Goal: Communication & Community: Share content

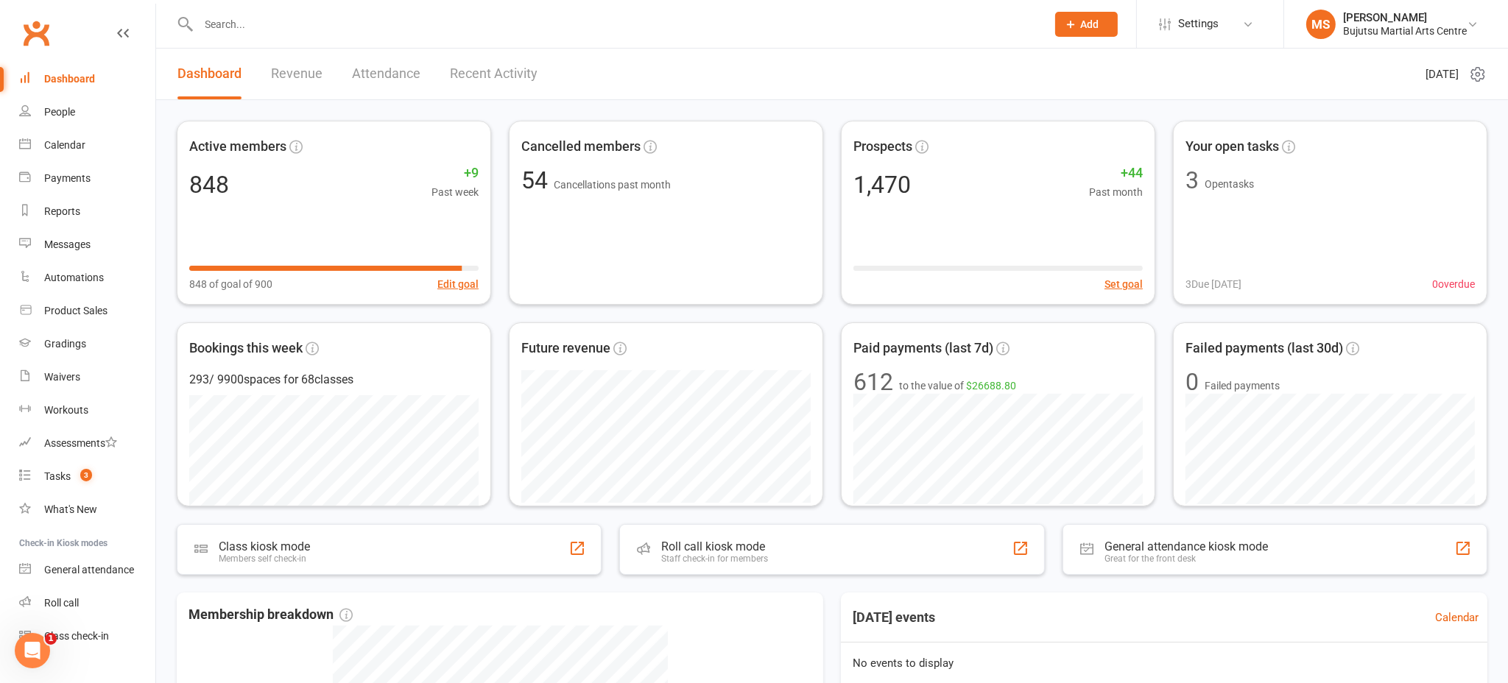
click at [454, 32] on input "text" at bounding box center [615, 24] width 843 height 21
click at [82, 311] on div "Product Sales" at bounding box center [75, 311] width 63 height 12
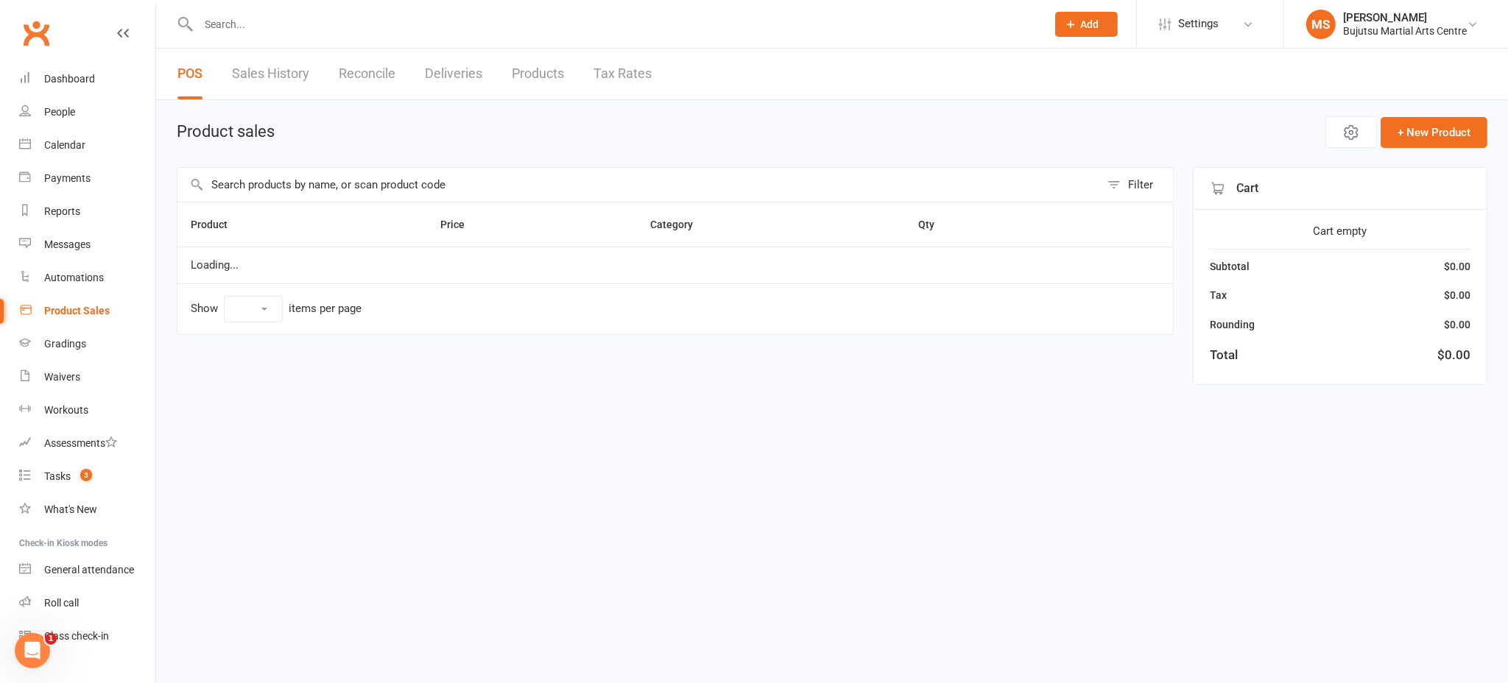
select select "100"
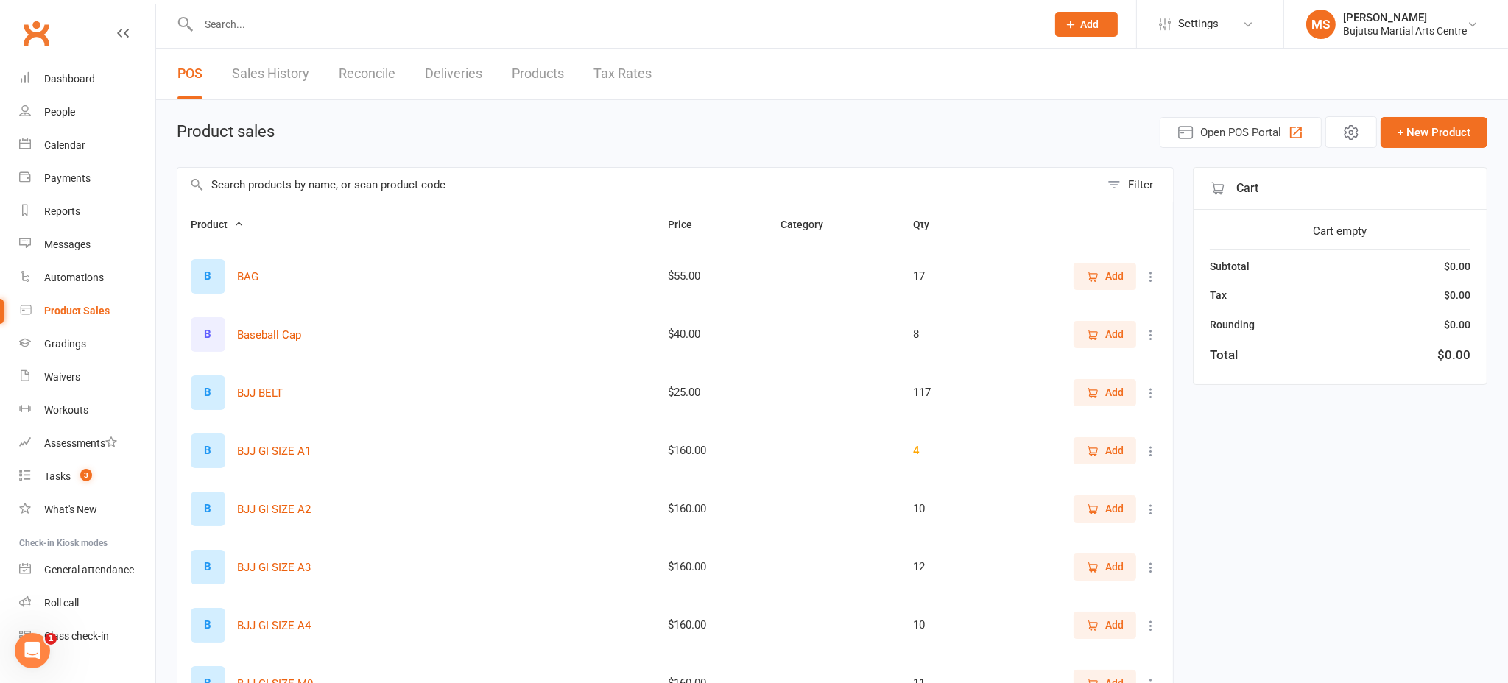
click at [308, 190] on input "text" at bounding box center [639, 185] width 923 height 34
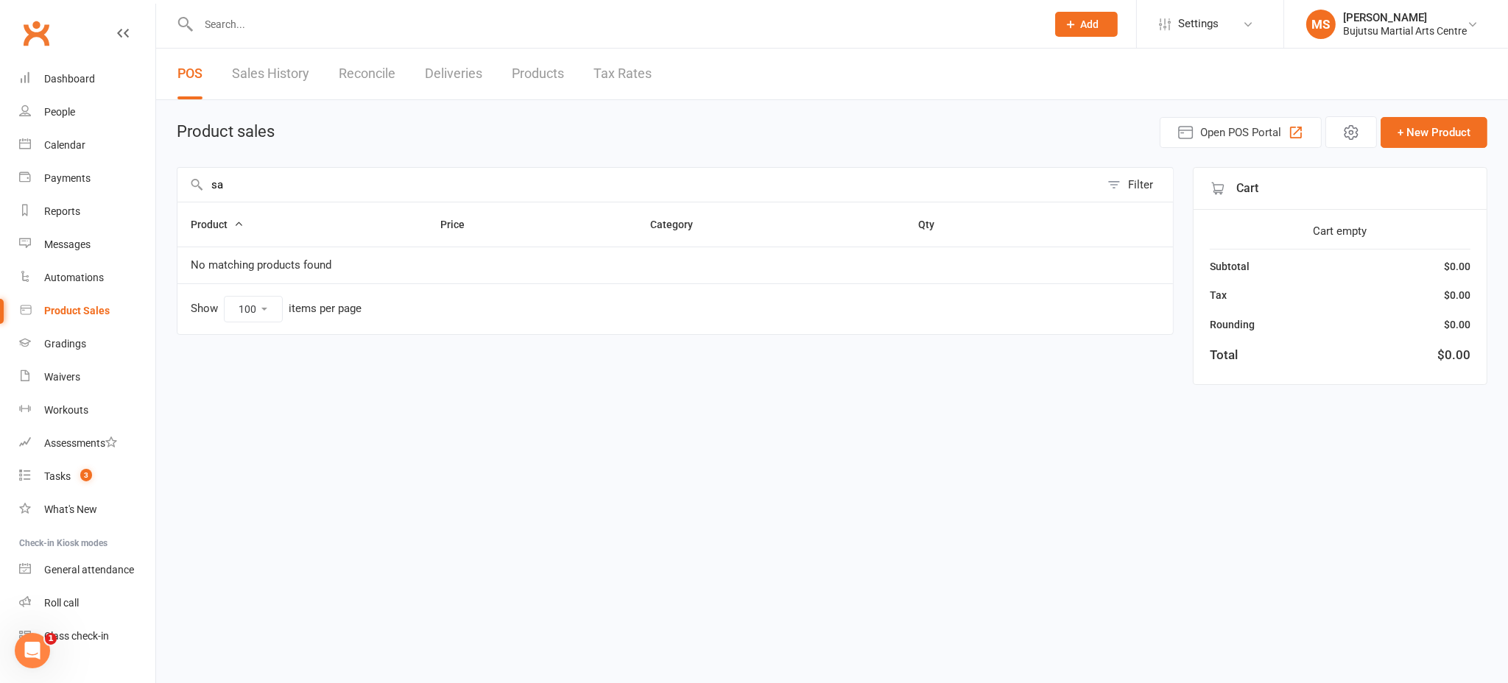
type input "s"
type input "p"
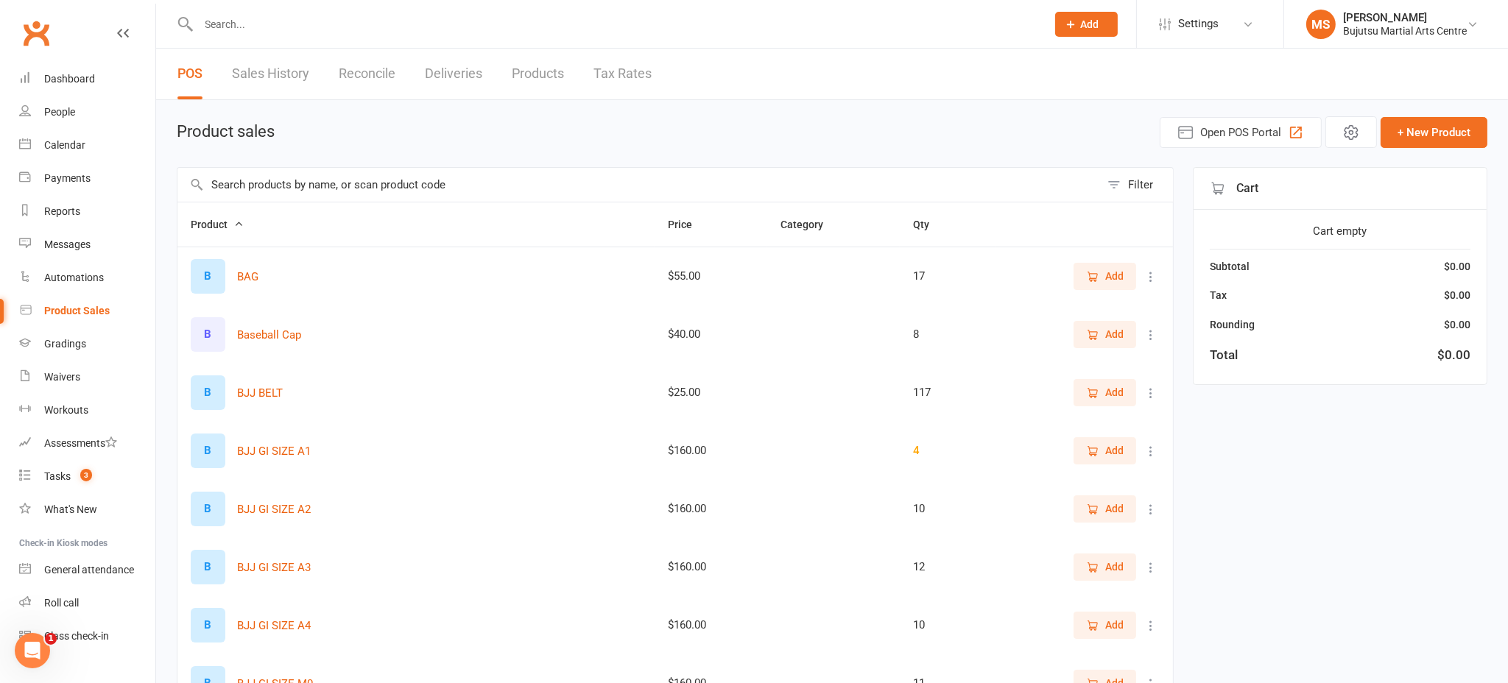
click at [228, 26] on input "text" at bounding box center [615, 24] width 843 height 21
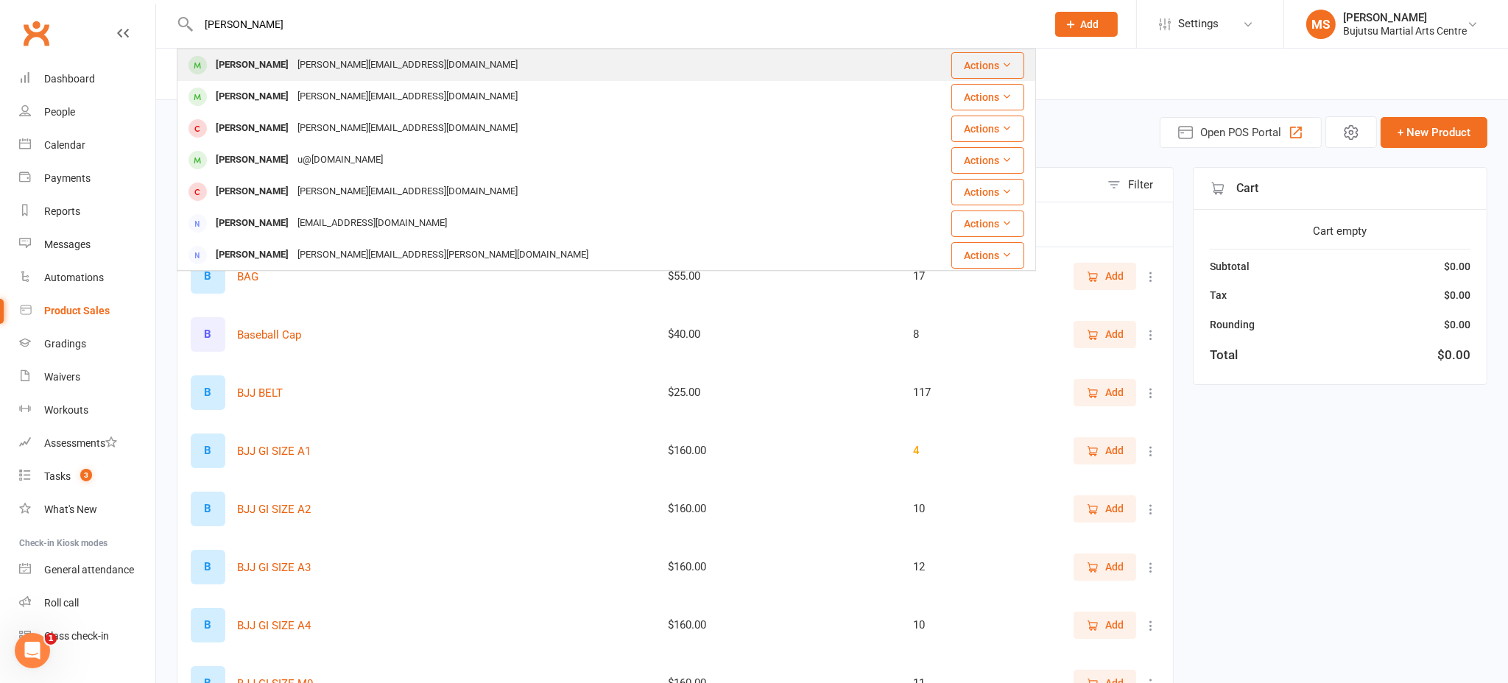
type input "sarah brown"
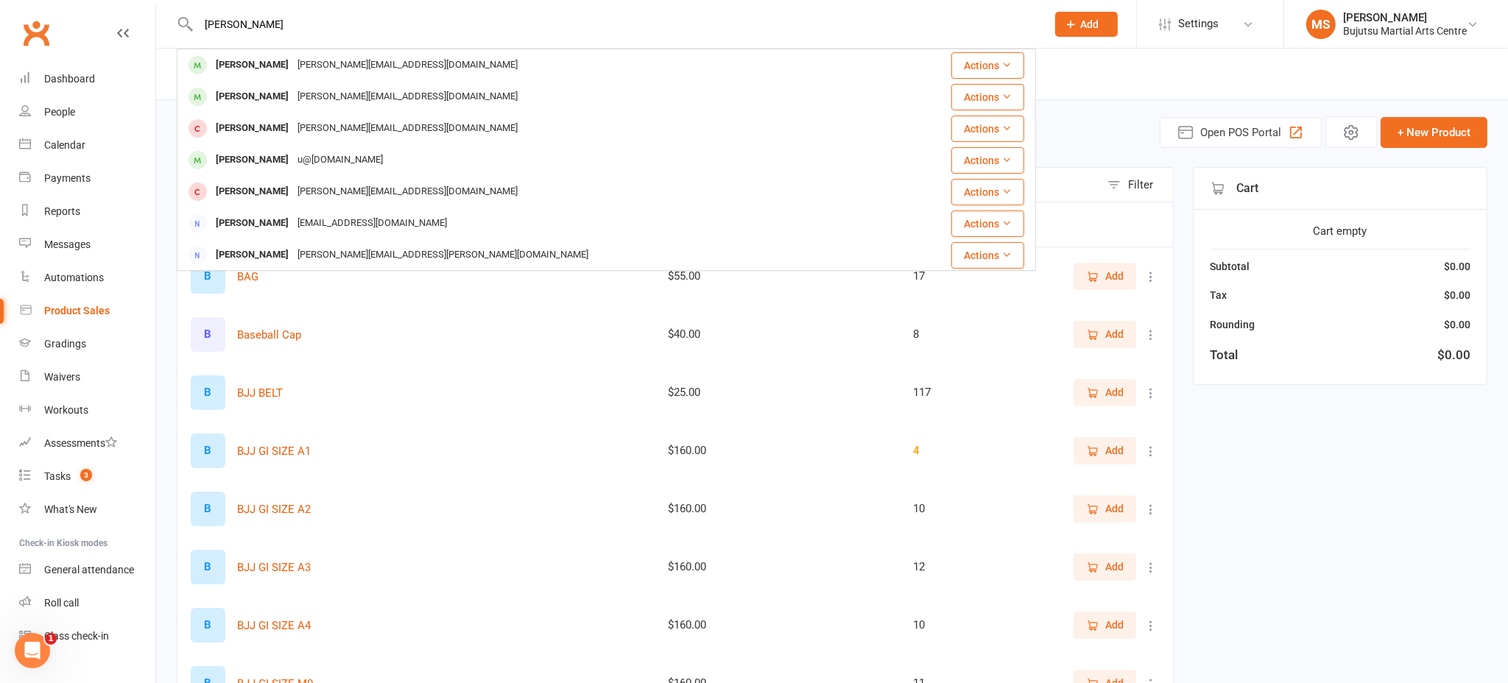
drag, startPoint x: 234, startPoint y: 60, endPoint x: 225, endPoint y: 60, distance: 8.8
click at [233, 60] on div "SARAH BROWN" at bounding box center [252, 65] width 82 height 21
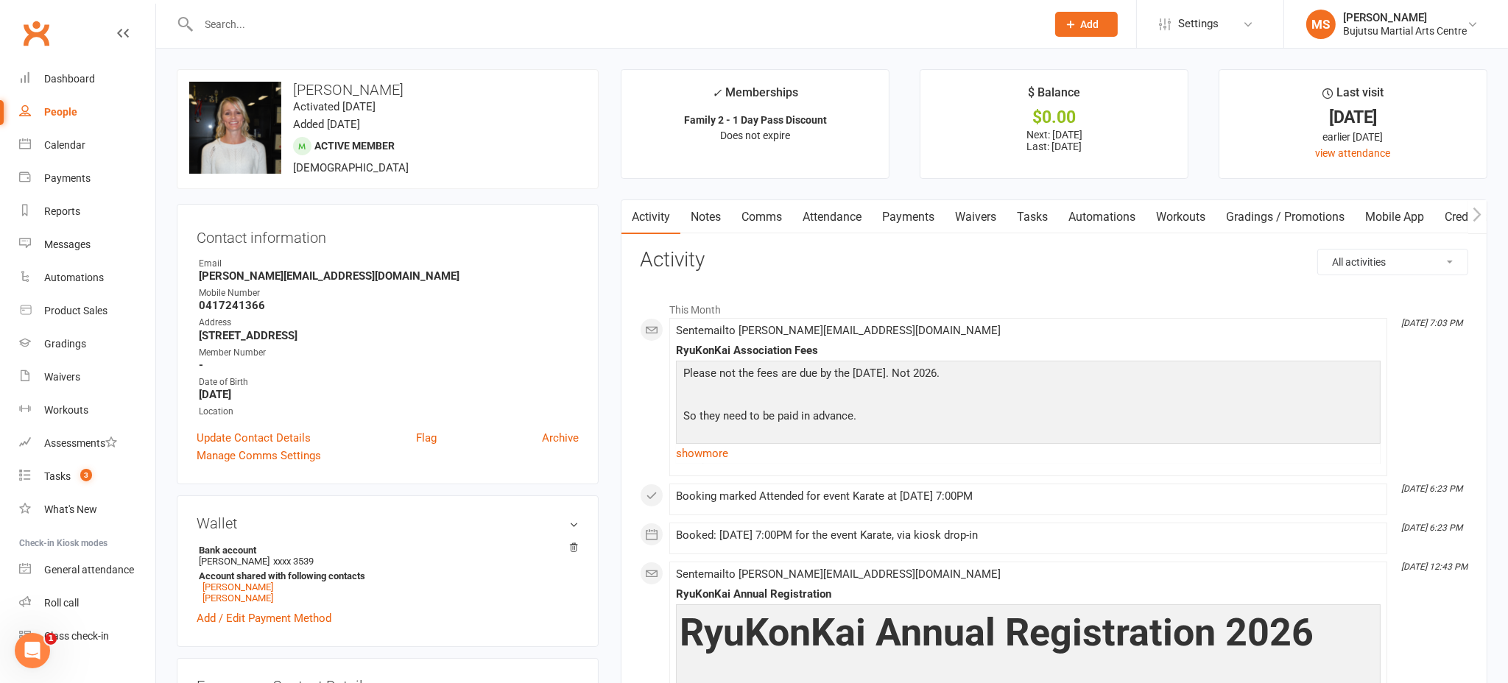
click at [714, 208] on link "Notes" at bounding box center [706, 217] width 51 height 34
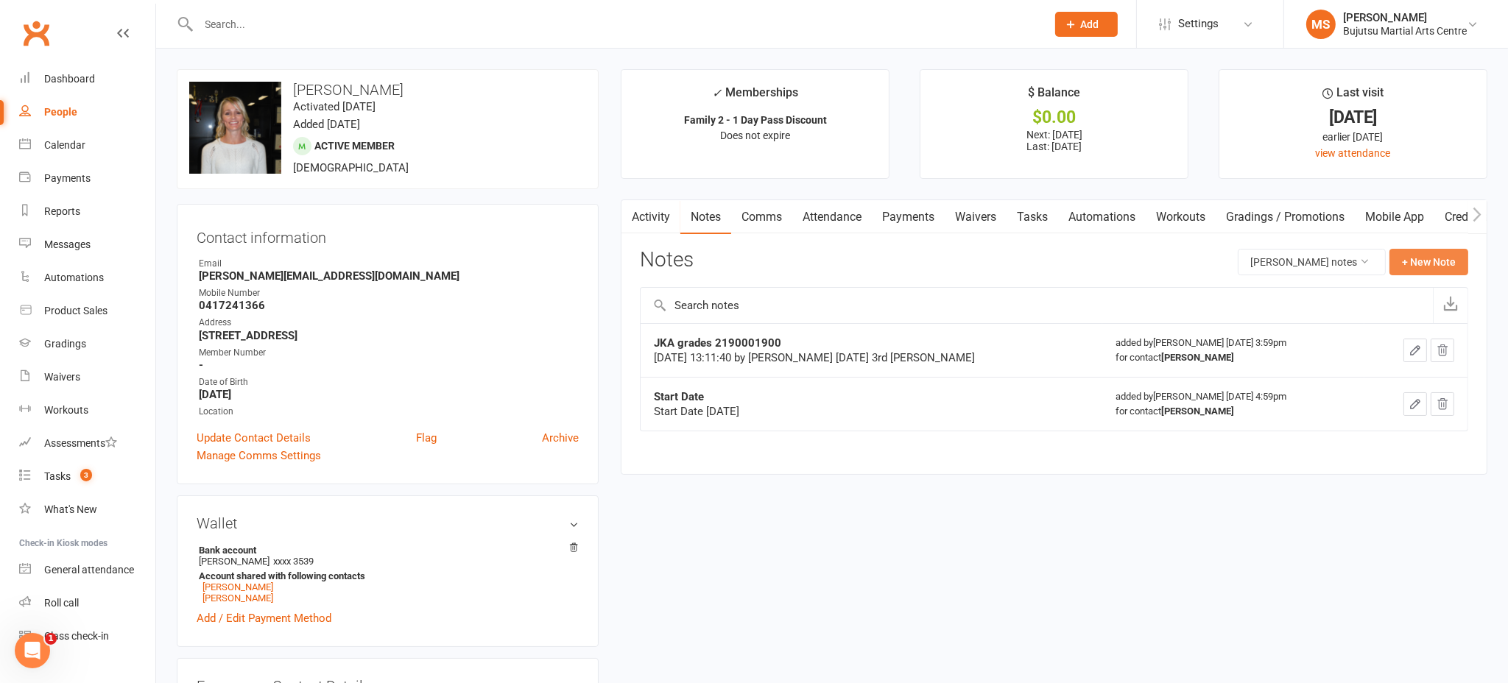
click at [1425, 265] on button "+ New Note" at bounding box center [1429, 262] width 79 height 27
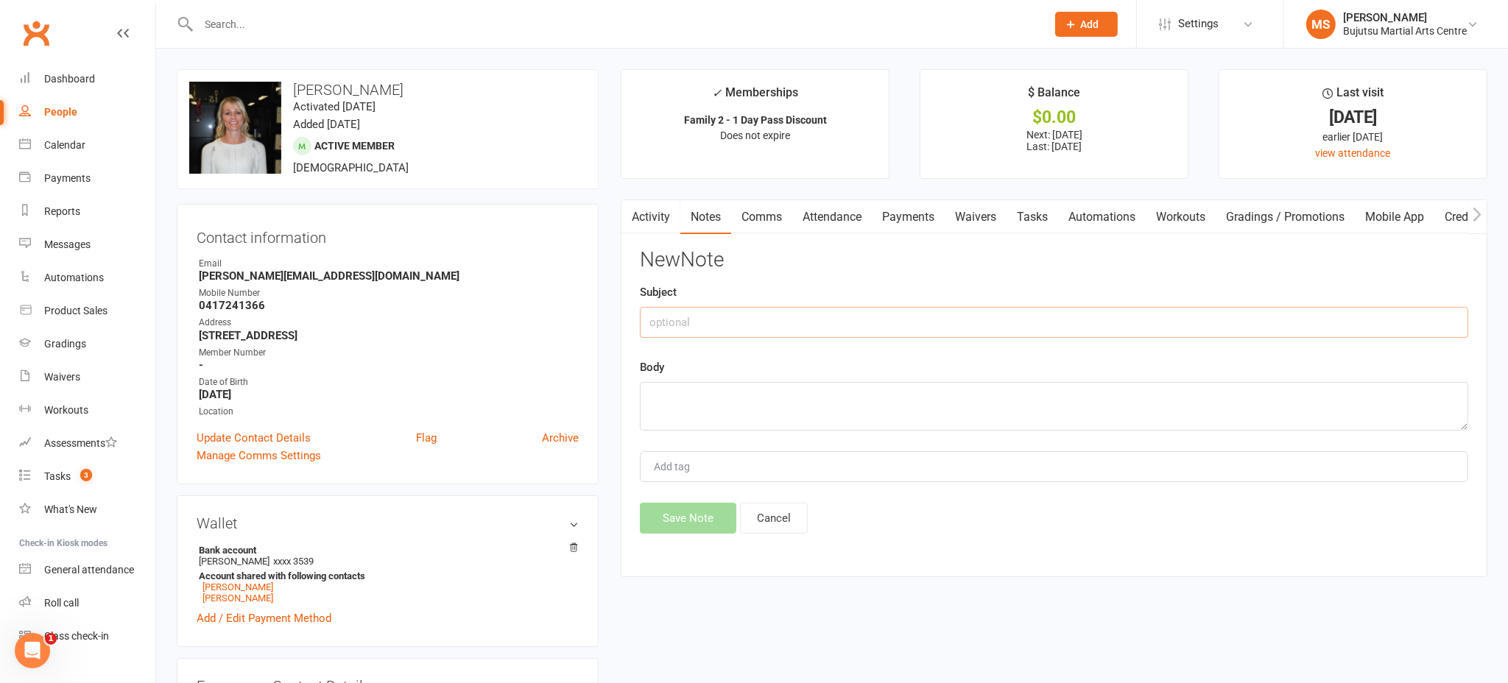
click at [961, 318] on input "text" at bounding box center [1054, 322] width 829 height 31
type input "C"
type input "O"
type input "Proces"
click at [886, 399] on textarea at bounding box center [1054, 406] width 829 height 49
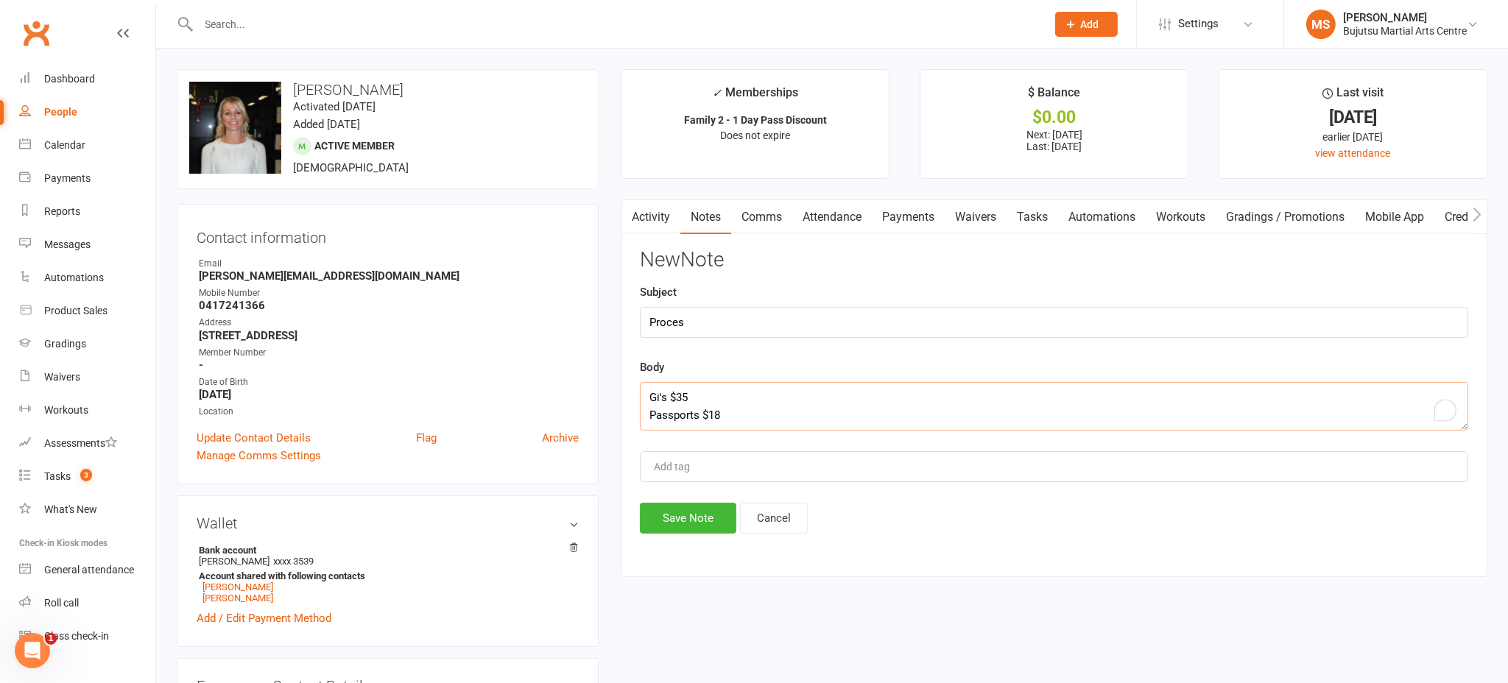
scroll to position [9, 0]
type textarea "Gi's $35 Passports $18 Certificates $14"
click at [711, 516] on button "Save Note" at bounding box center [688, 518] width 96 height 31
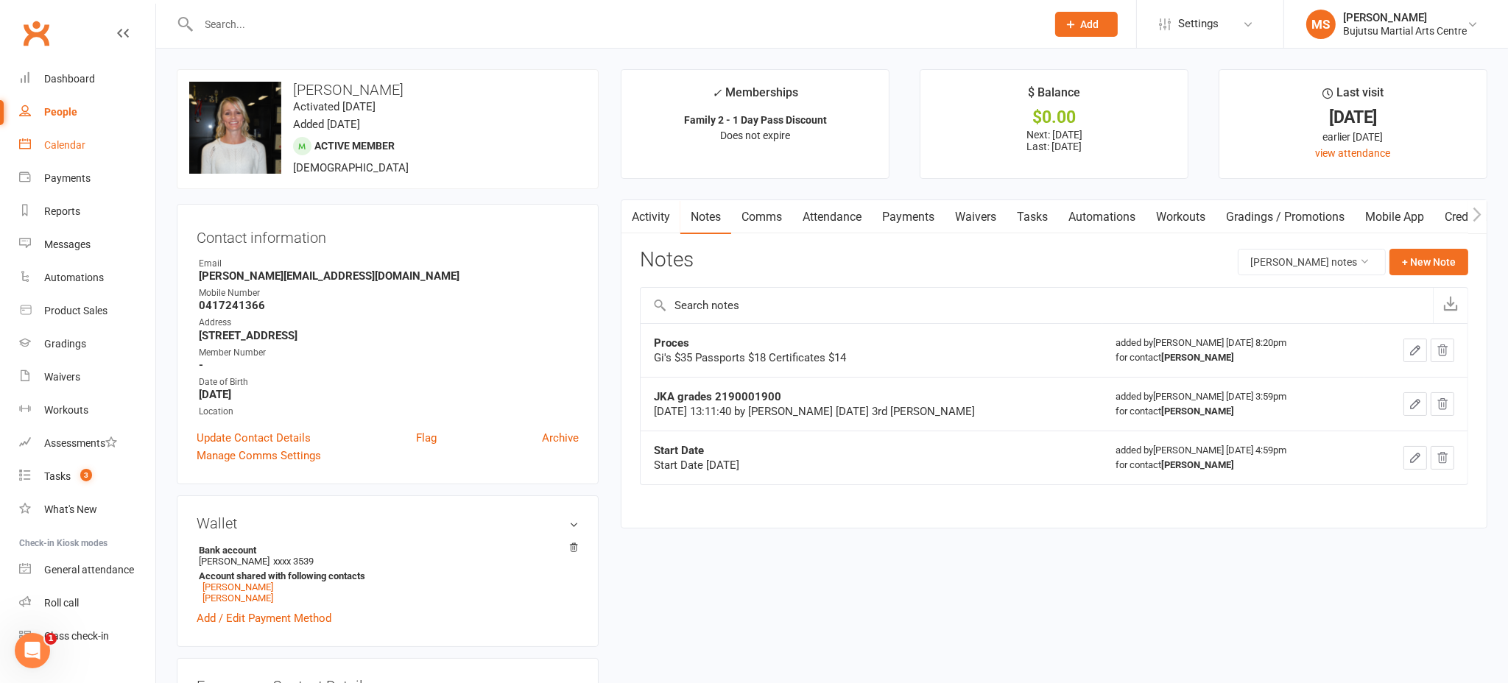
click at [67, 141] on div "Calendar" at bounding box center [64, 145] width 41 height 12
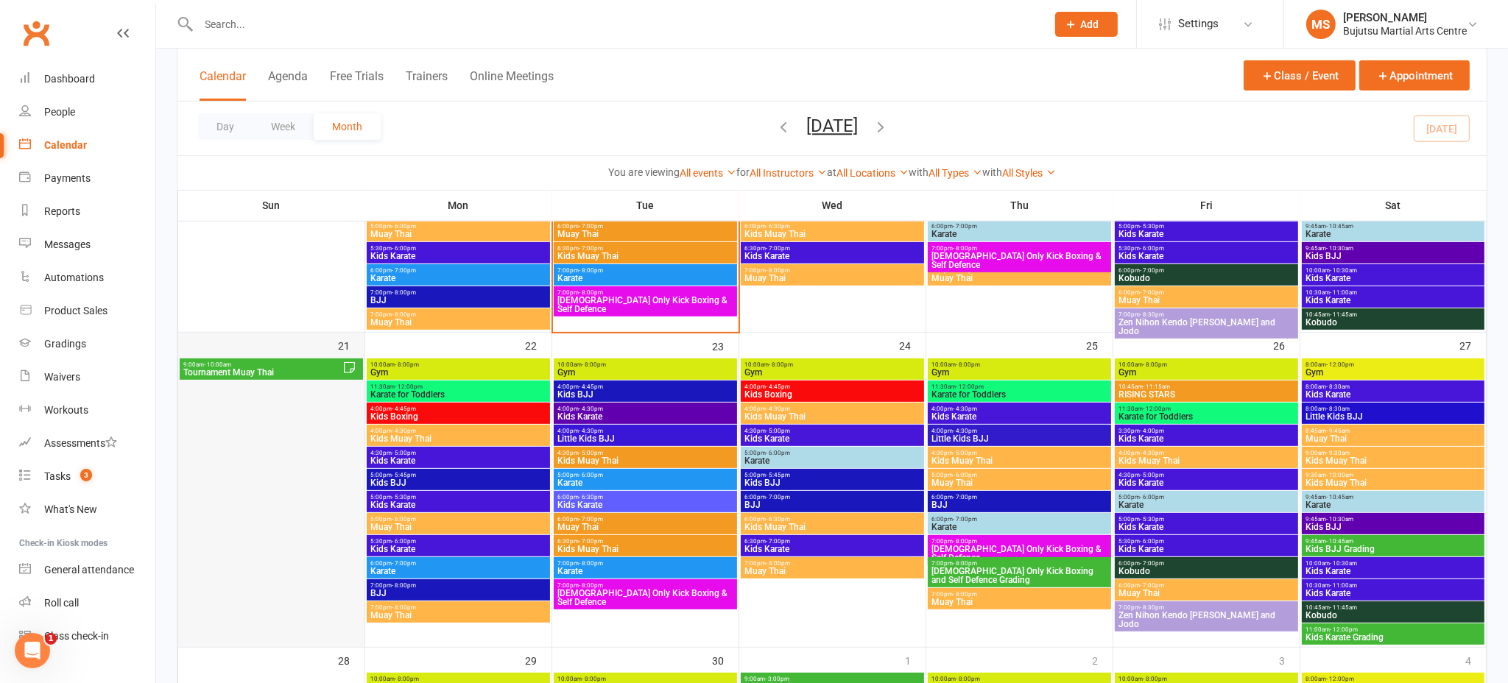
scroll to position [859, 0]
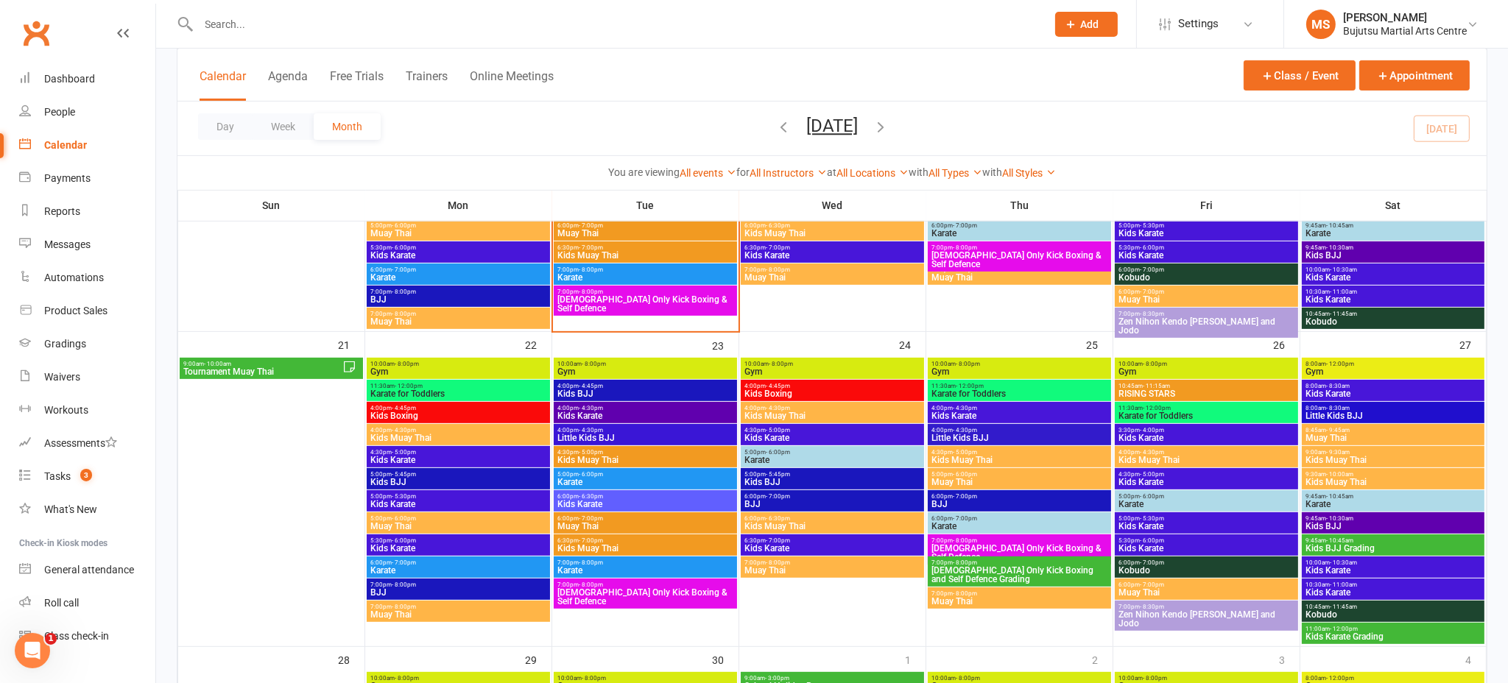
click at [206, 368] on span "Tournament Muay Thai" at bounding box center [263, 372] width 160 height 9
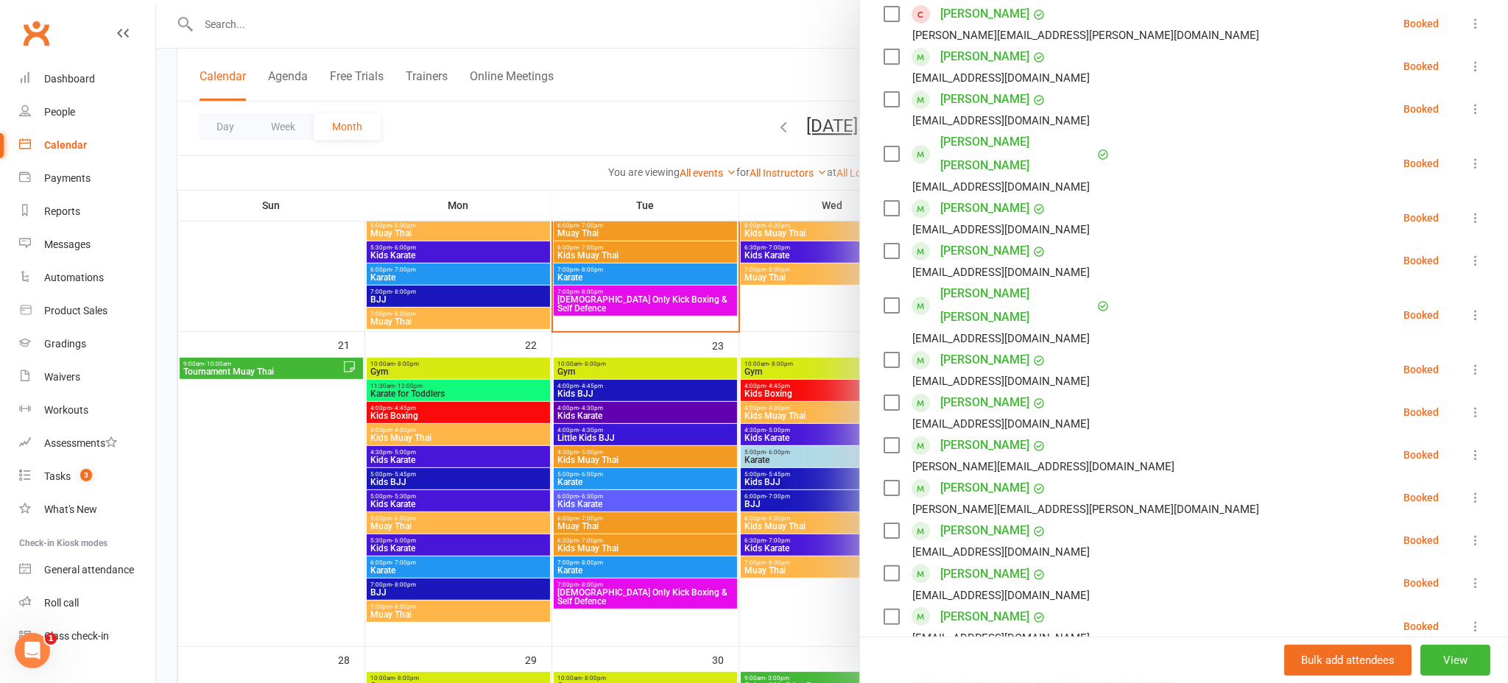
scroll to position [0, 0]
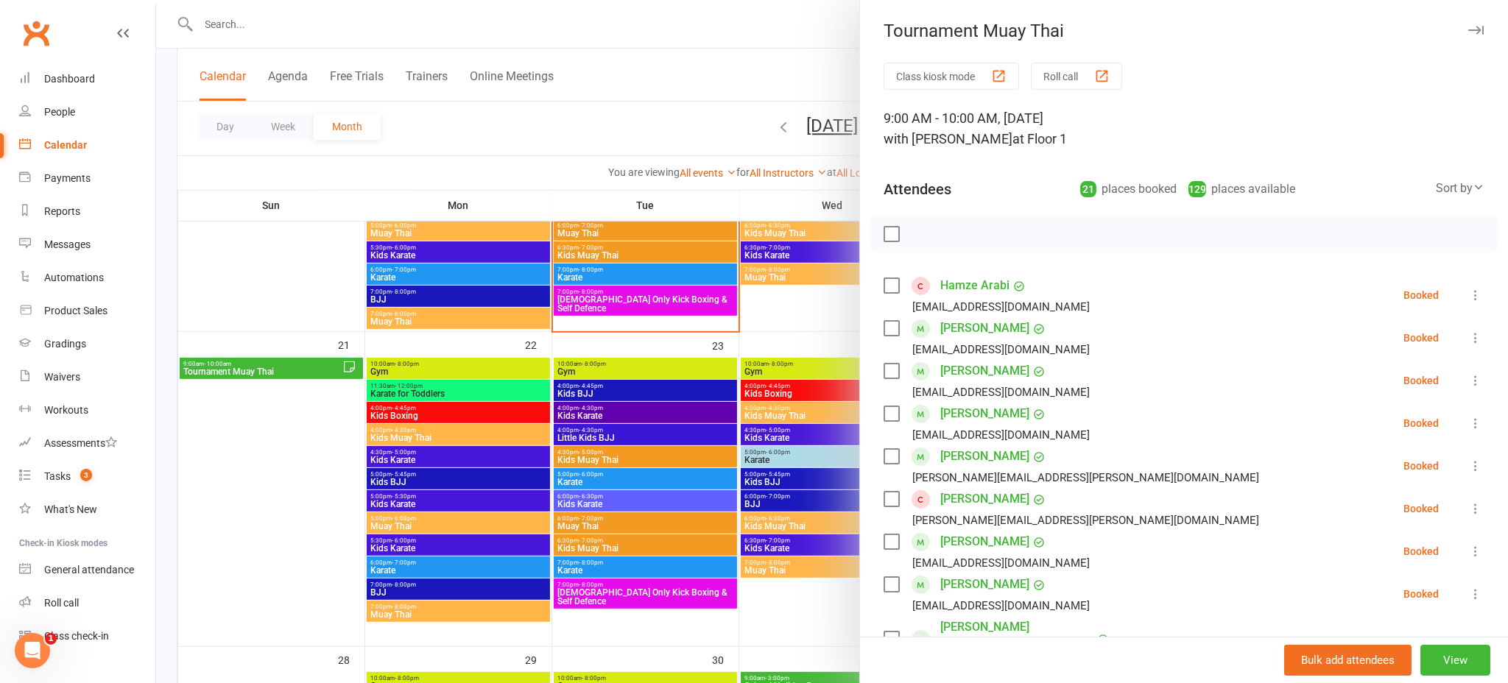
click at [1471, 180] on div "Sort by" at bounding box center [1460, 188] width 49 height 19
click at [1382, 276] on link "Booking created" at bounding box center [1411, 278] width 146 height 29
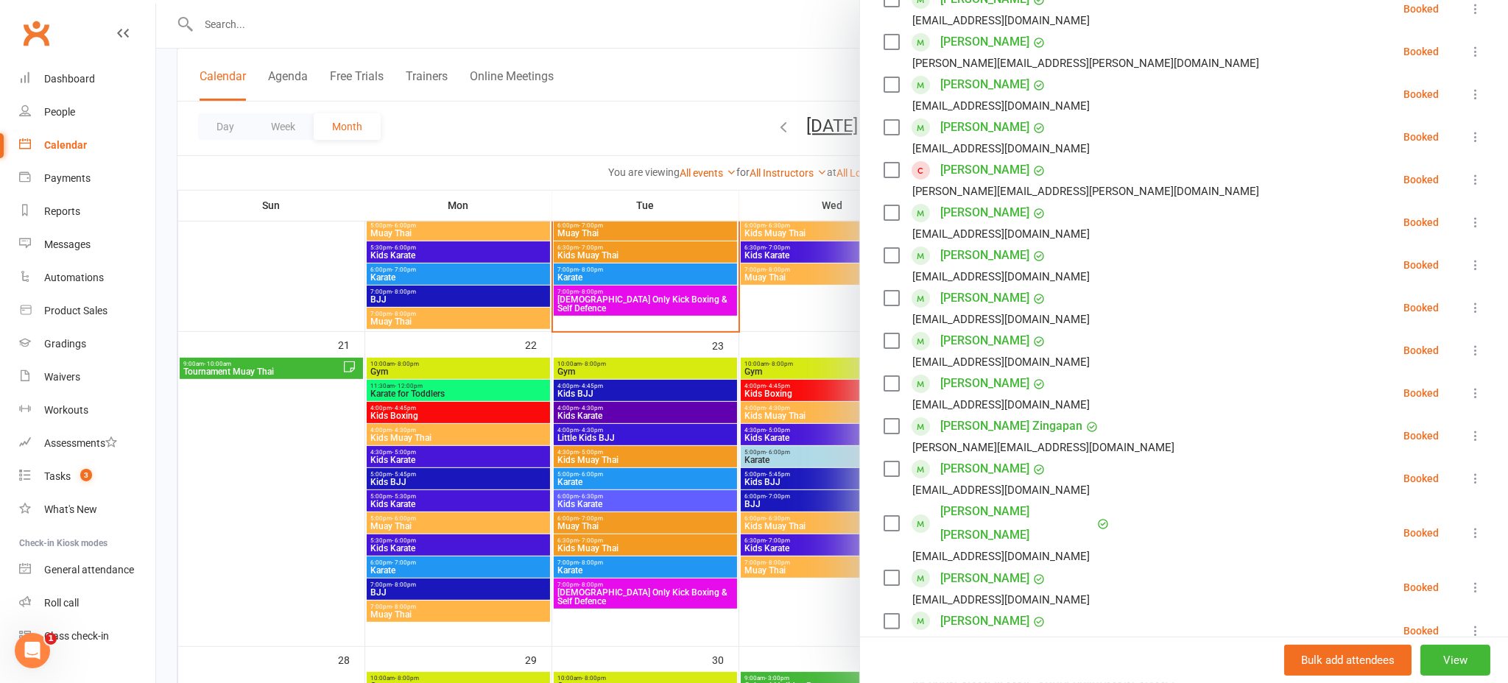
scroll to position [415, 0]
click at [634, 123] on div at bounding box center [832, 341] width 1352 height 683
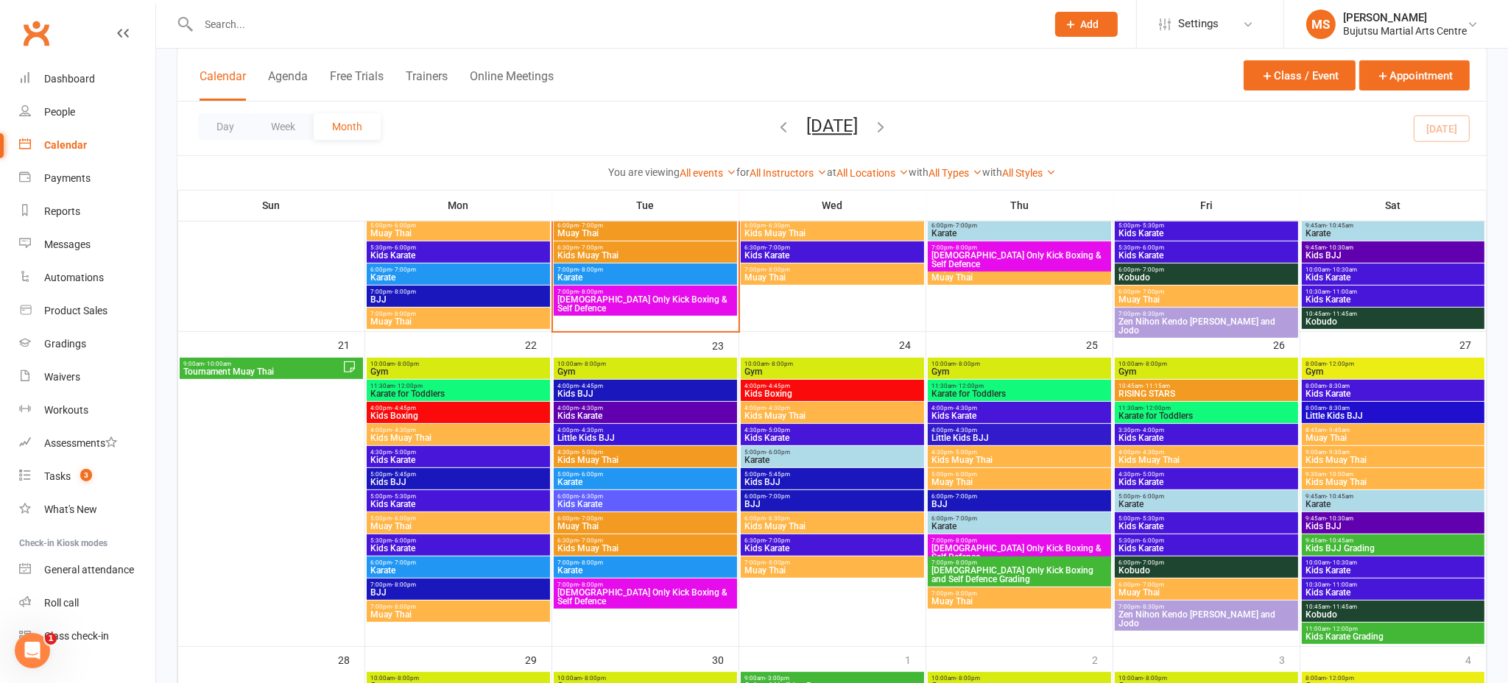
click at [889, 126] on icon "button" at bounding box center [881, 127] width 16 height 16
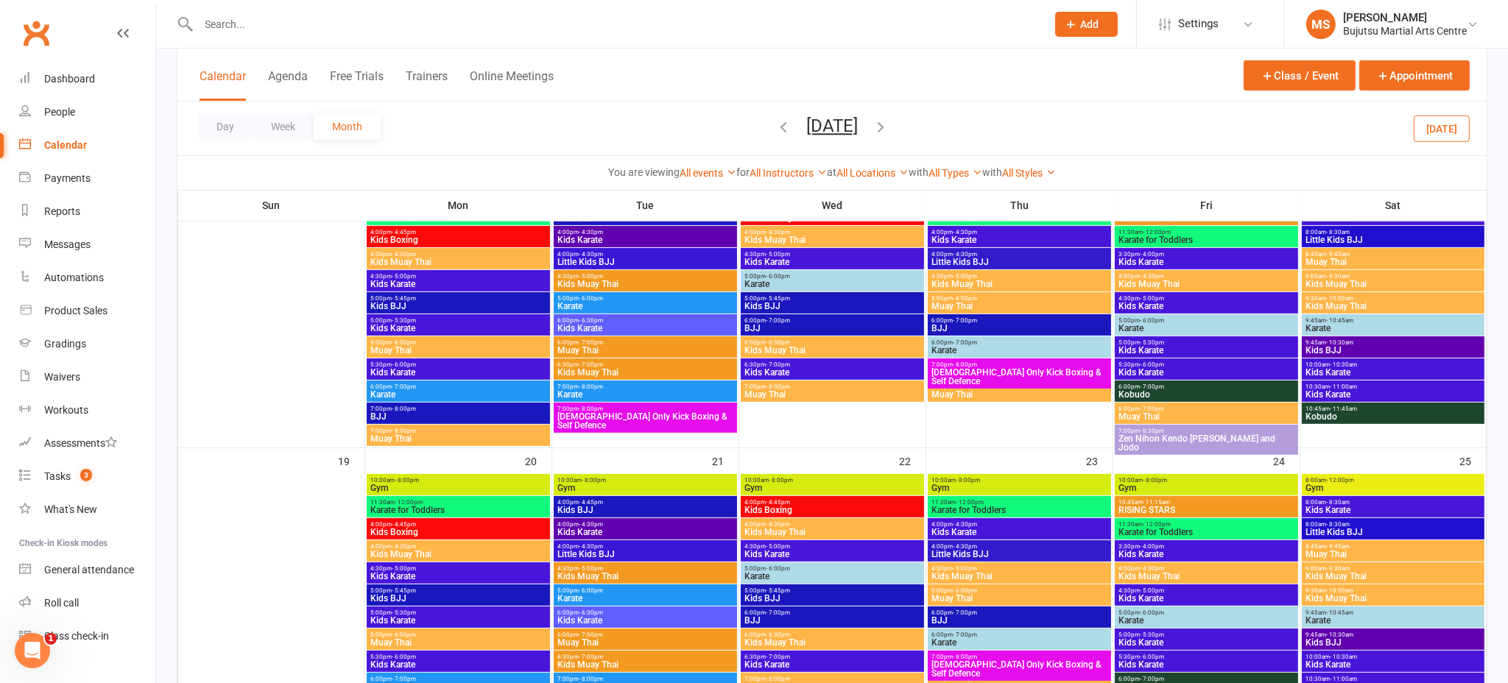
click at [889, 123] on icon "button" at bounding box center [881, 127] width 16 height 16
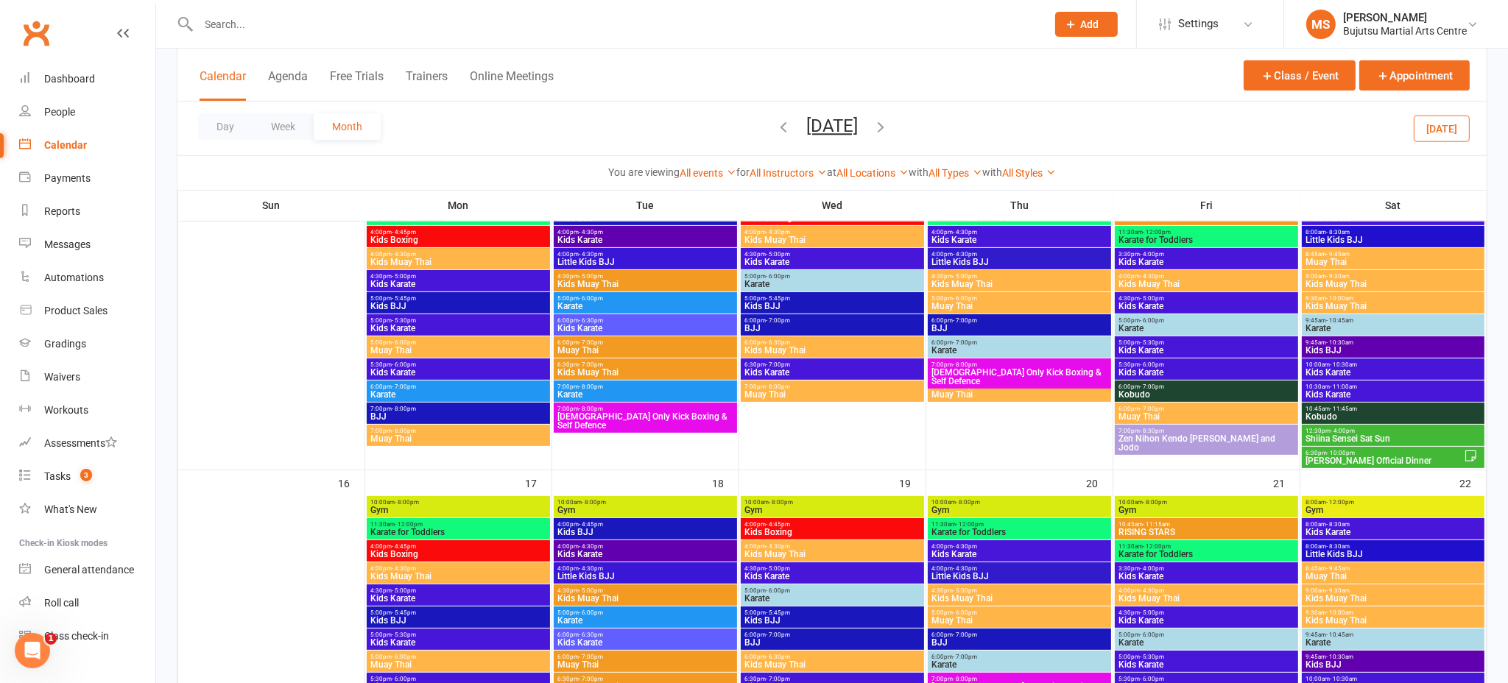
click at [889, 122] on icon "button" at bounding box center [881, 127] width 16 height 16
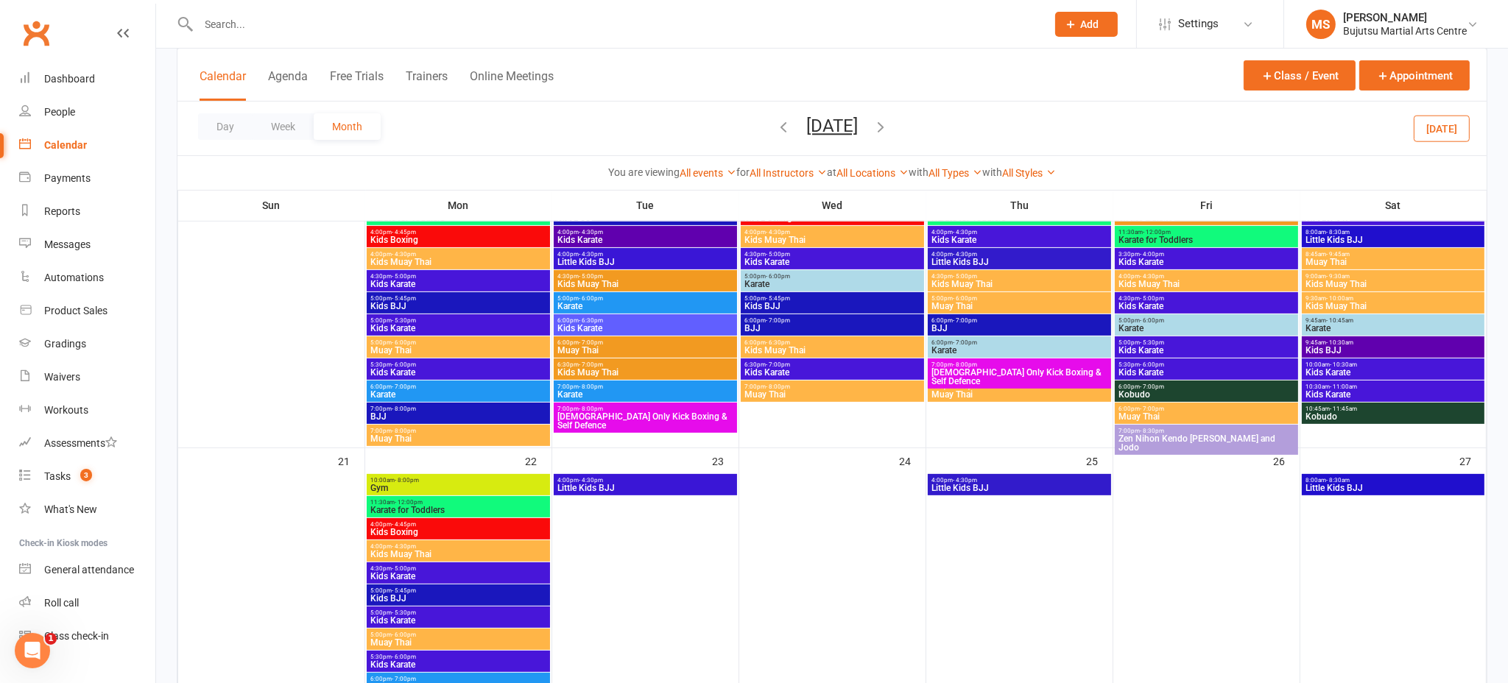
click at [889, 122] on icon "button" at bounding box center [881, 127] width 16 height 16
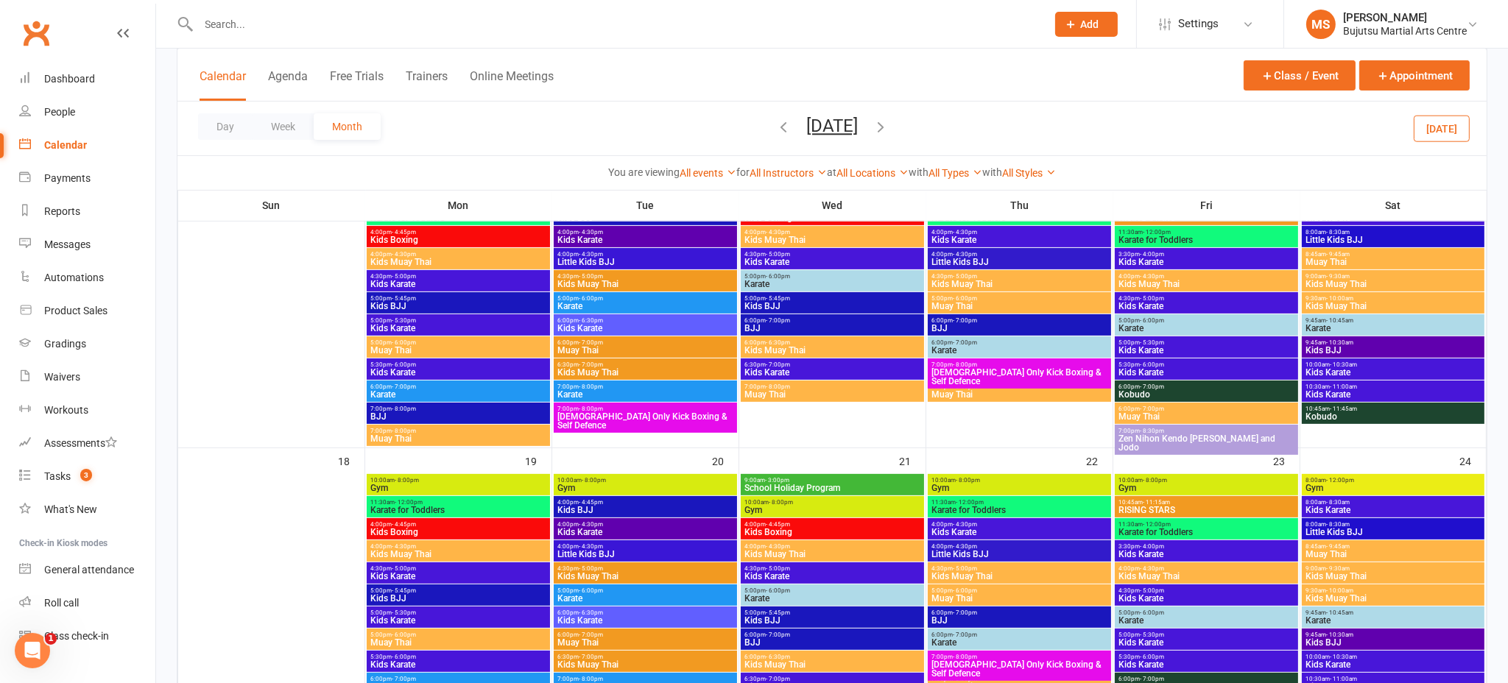
click at [889, 122] on icon "button" at bounding box center [881, 127] width 16 height 16
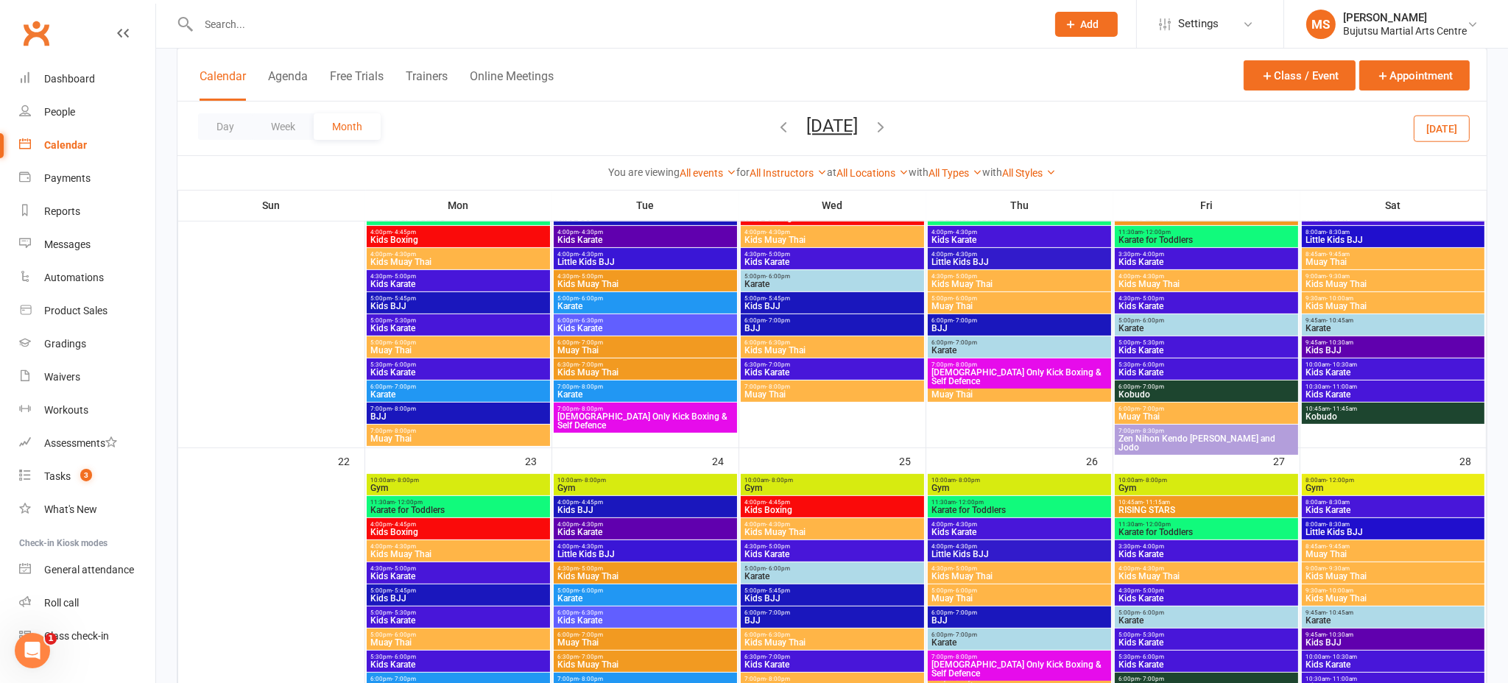
click at [889, 122] on icon "button" at bounding box center [881, 127] width 16 height 16
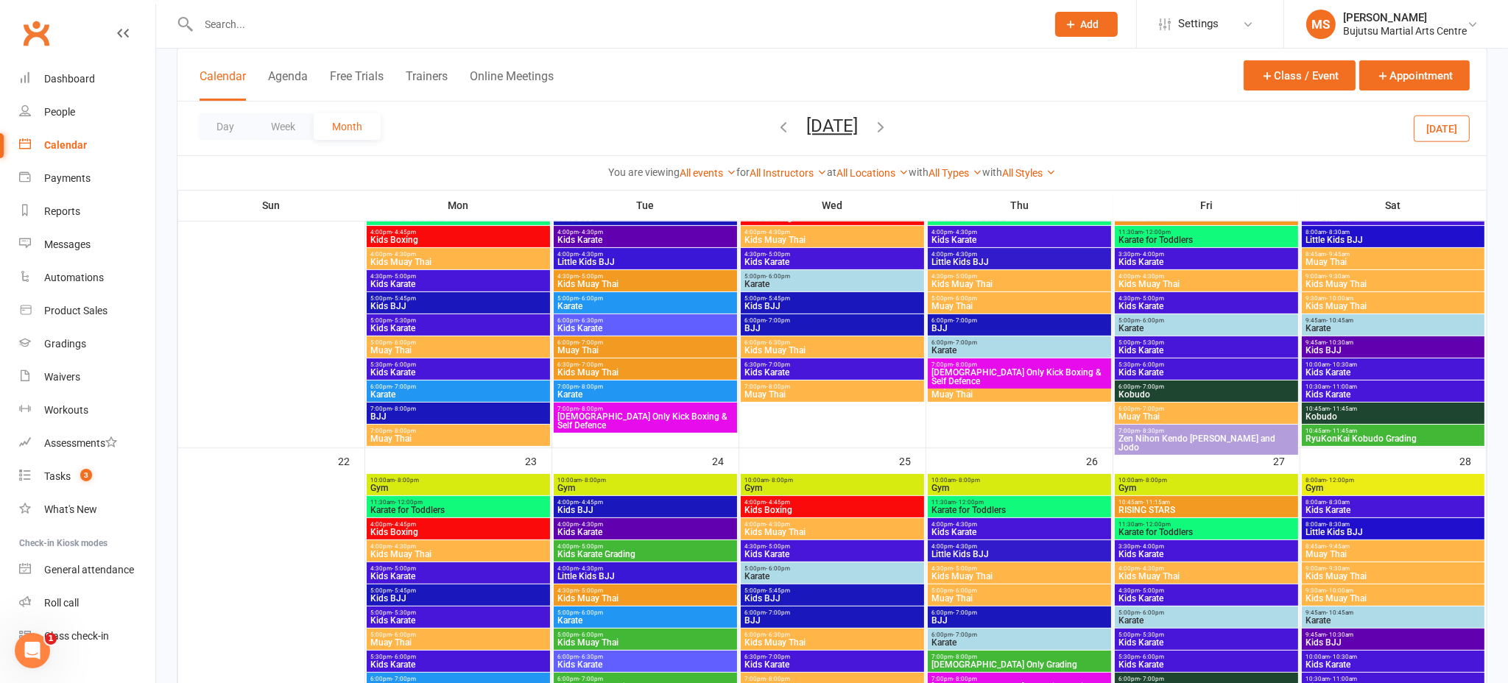
click at [915, 122] on ui-view "Prospect Member Non-attending contact Class / event Appointment Grading event T…" at bounding box center [754, 337] width 1508 height 2151
click at [889, 124] on icon "button" at bounding box center [881, 127] width 16 height 16
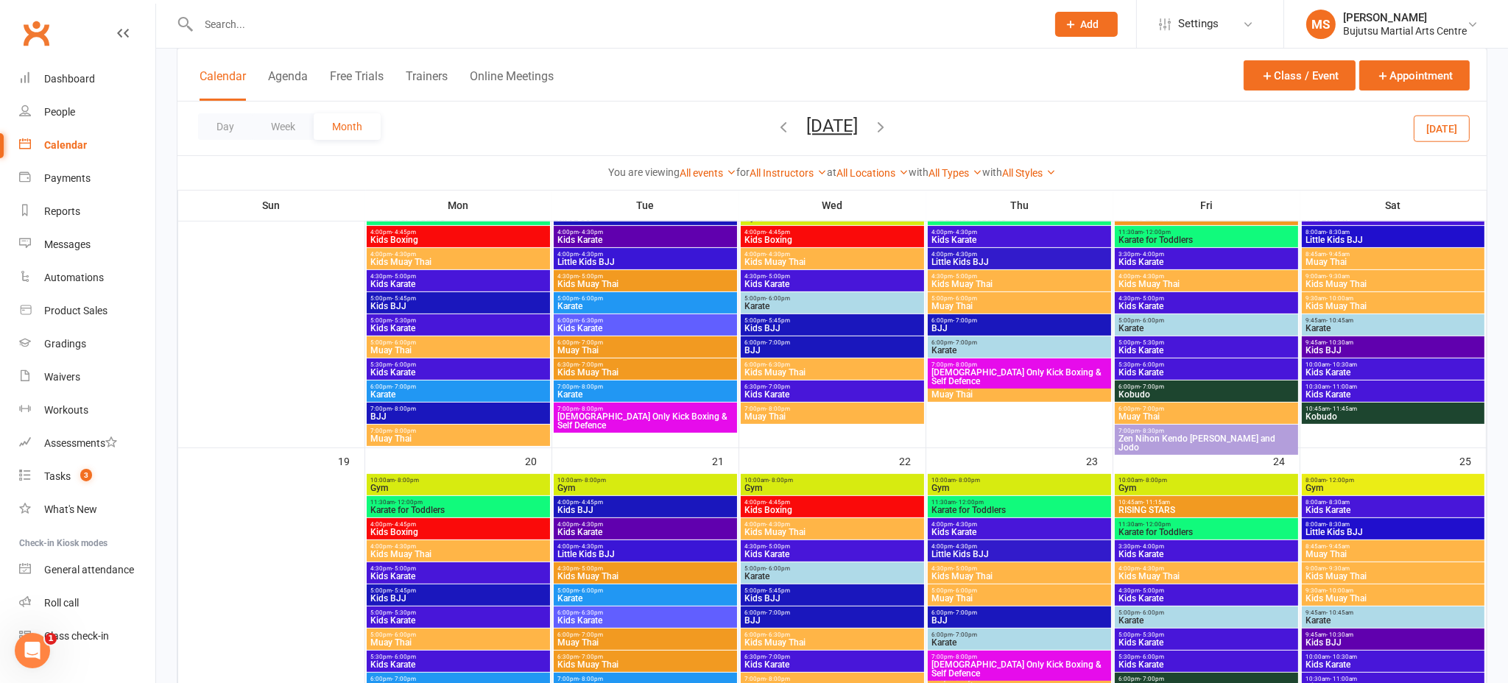
click at [904, 123] on div "Day Week Month April 2026 September 2025 Sun Mon Tue Wed Thu Fri Sat 31 01 02 0…" at bounding box center [833, 129] width 1310 height 54
click at [889, 124] on icon "button" at bounding box center [881, 127] width 16 height 16
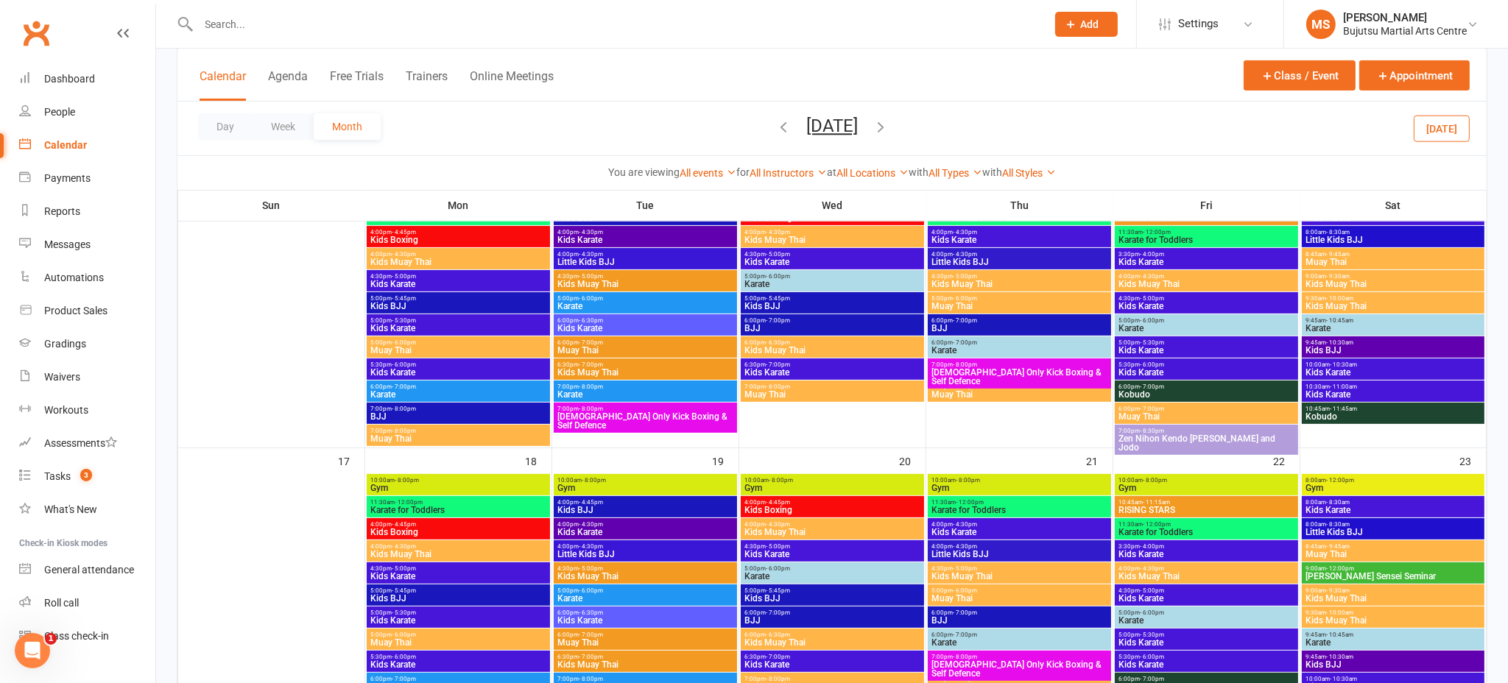
click at [889, 124] on icon "button" at bounding box center [881, 127] width 16 height 16
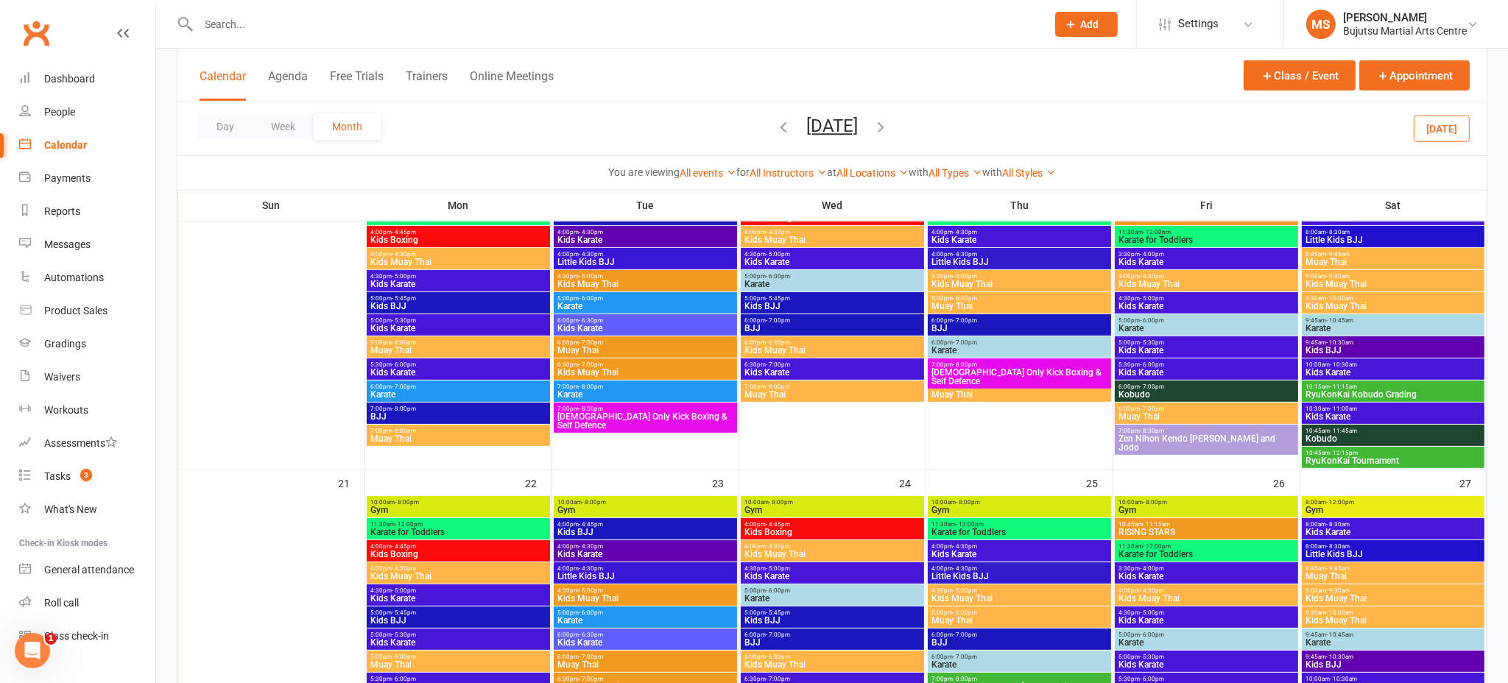
click at [889, 126] on icon "button" at bounding box center [881, 127] width 16 height 16
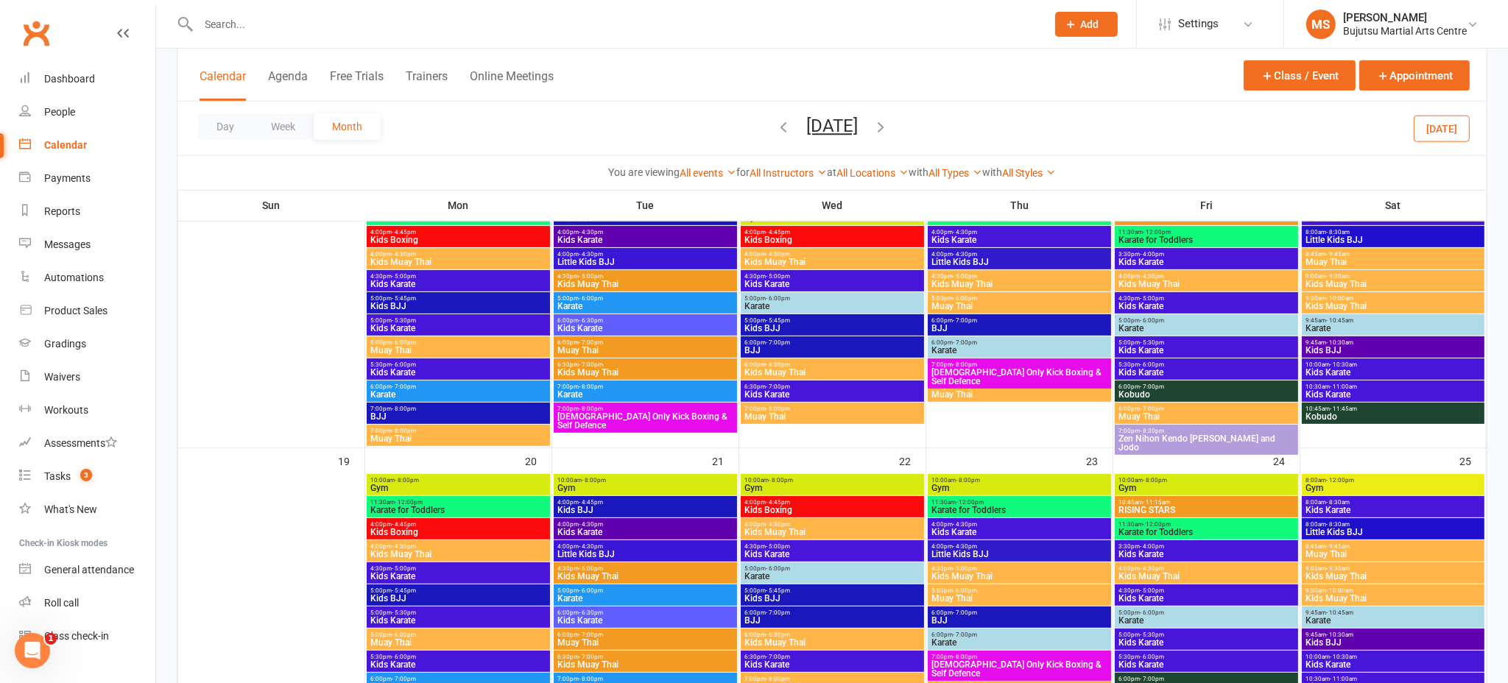
click at [889, 125] on icon "button" at bounding box center [881, 127] width 16 height 16
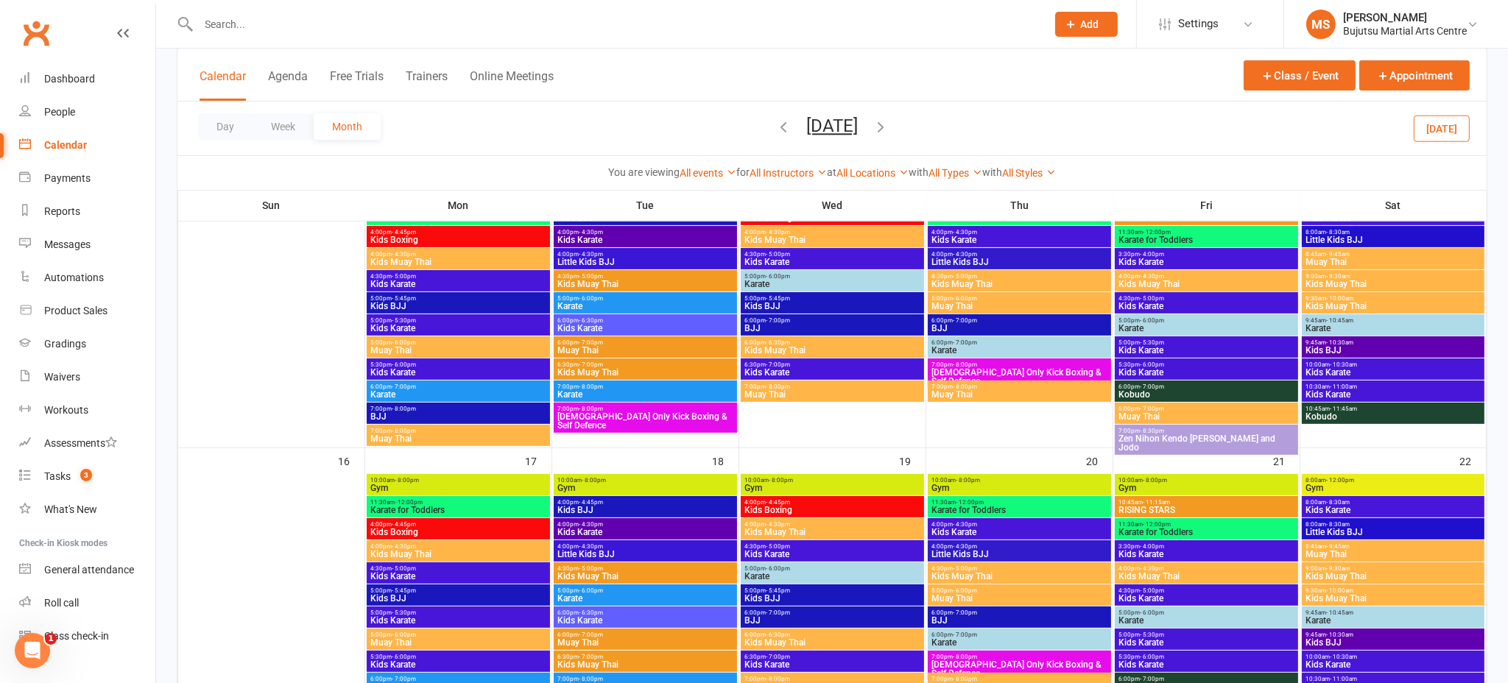
click at [889, 125] on icon "button" at bounding box center [881, 127] width 16 height 16
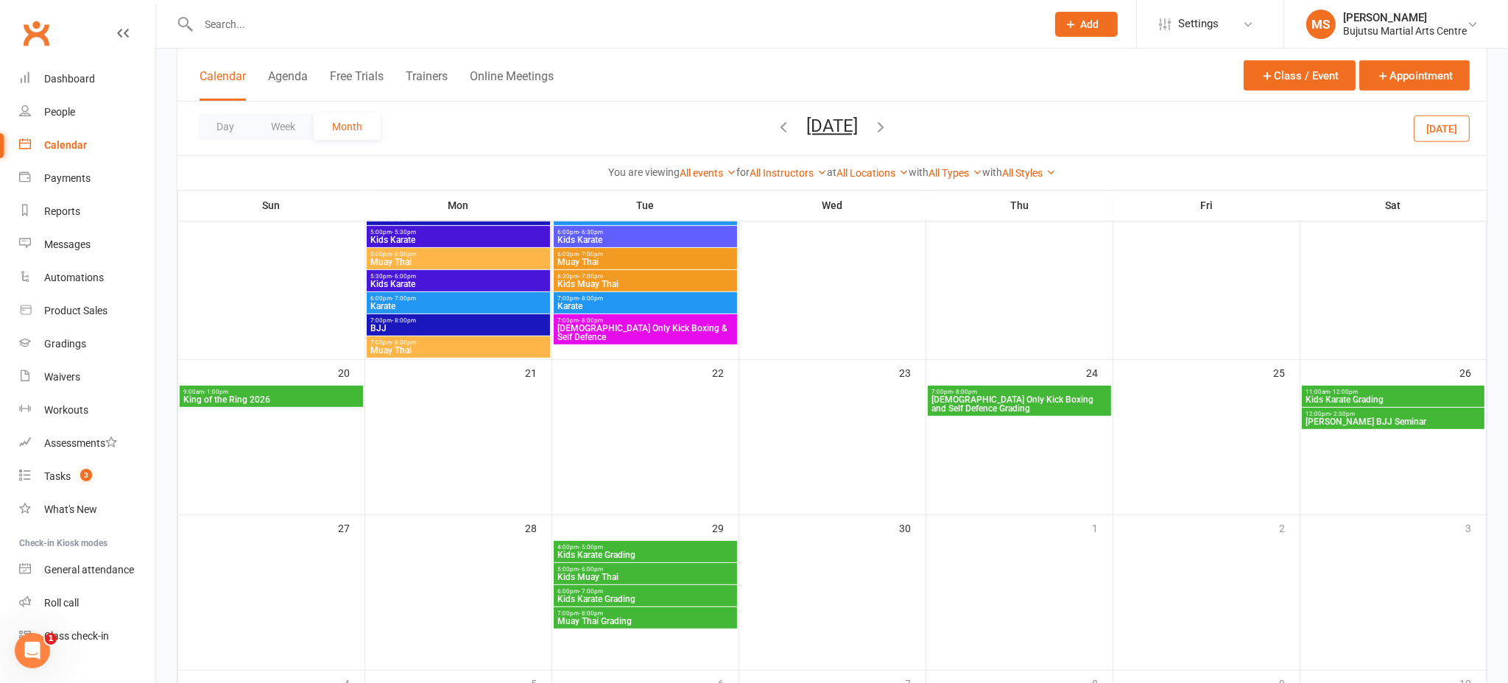
scroll to position [851, 0]
click at [288, 396] on span "King of the Ring 2026" at bounding box center [272, 400] width 178 height 9
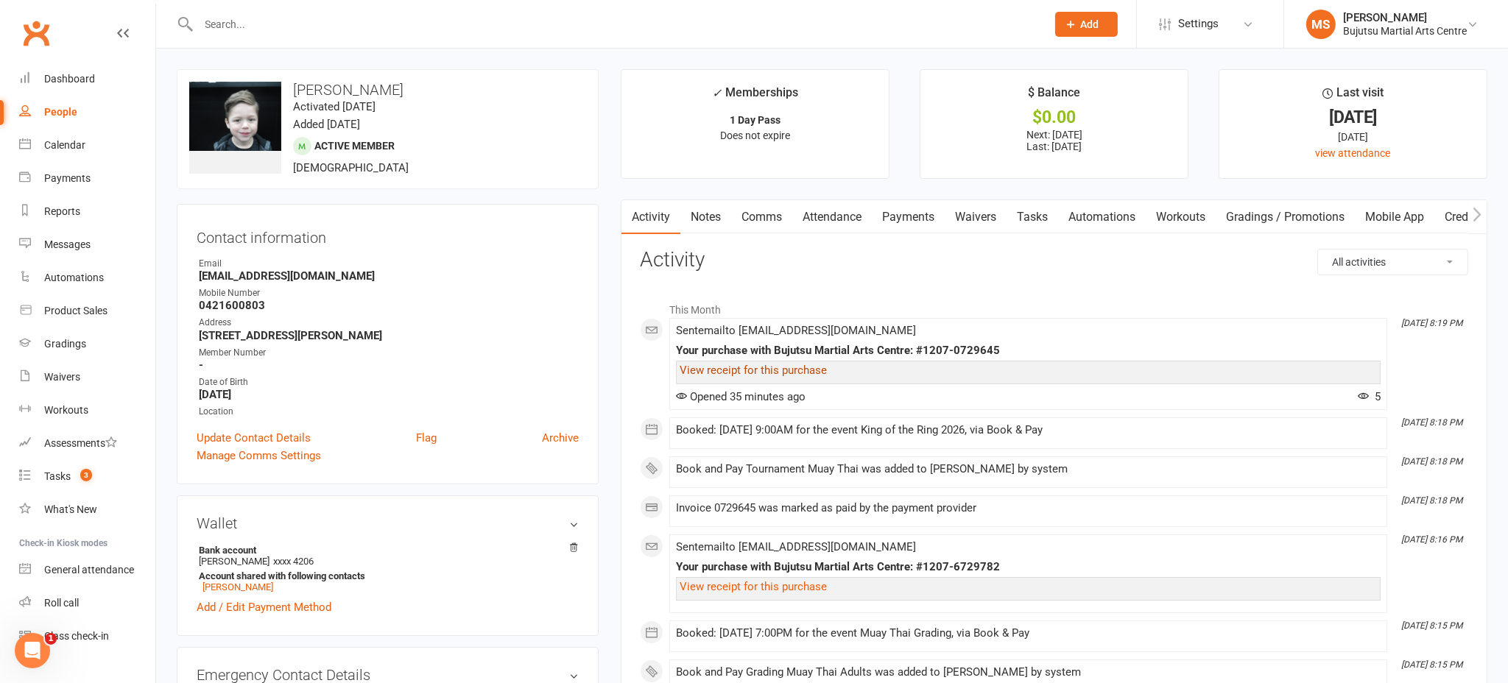
click at [734, 368] on link "View receipt for this purchase" at bounding box center [753, 370] width 147 height 13
click at [762, 220] on link "Comms" at bounding box center [761, 217] width 61 height 34
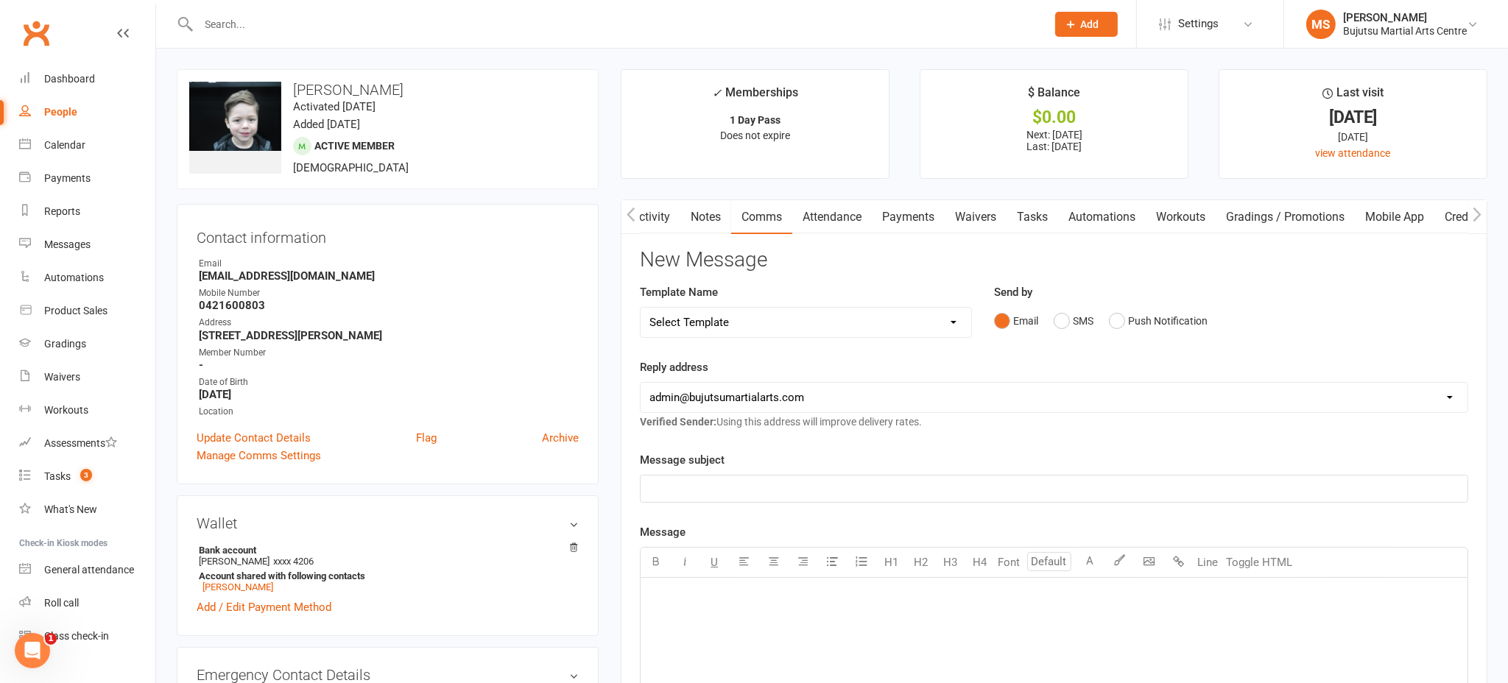
click at [716, 323] on select "Select Template [Email] Japan Karate Association Annual Registration [Email] Ry…" at bounding box center [806, 322] width 331 height 29
click at [950, 497] on div "﻿" at bounding box center [1054, 489] width 827 height 27
click at [766, 597] on p "﻿" at bounding box center [1054, 597] width 809 height 18
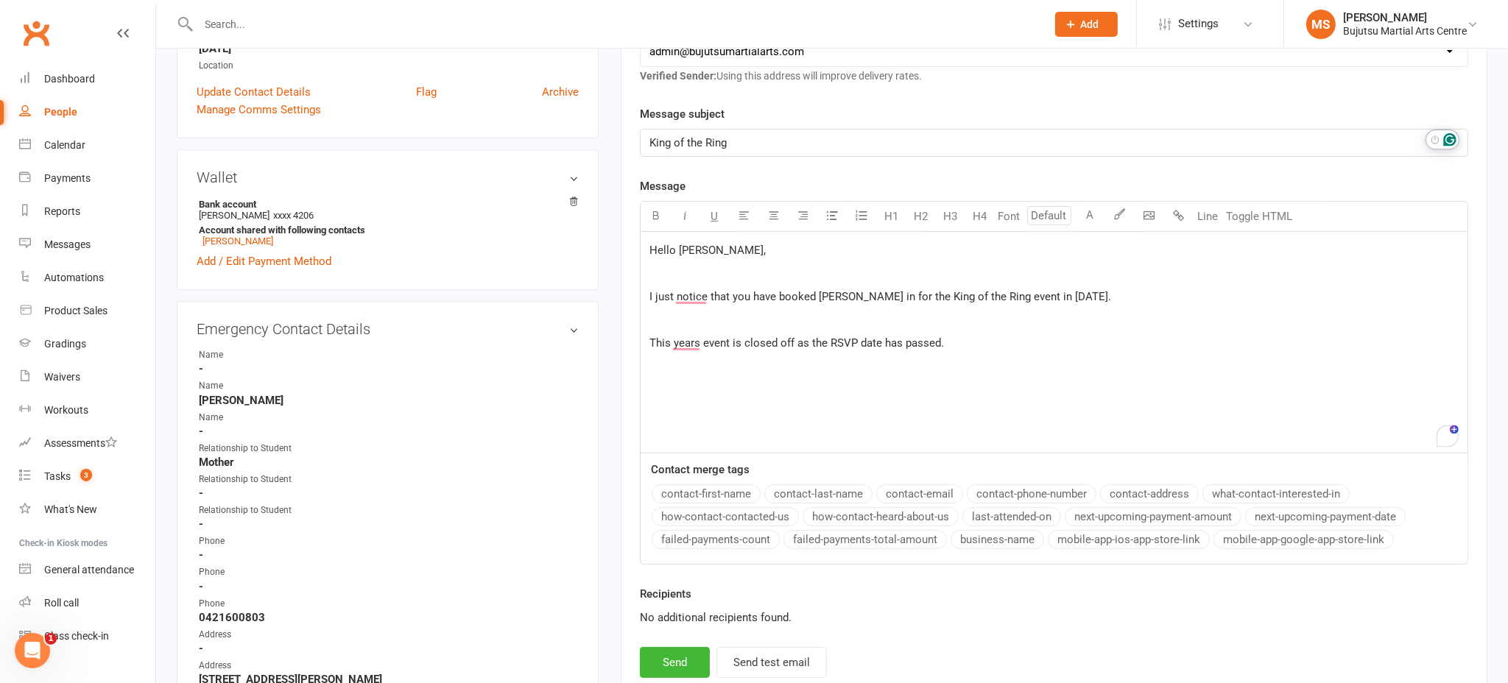
drag, startPoint x: 707, startPoint y: 298, endPoint x: 707, endPoint y: 318, distance: 20.6
click at [707, 299] on span "I just notice that you have booked Rafael in for the King of the Ring event in …" at bounding box center [881, 296] width 462 height 13
click at [949, 343] on p "This years event is closed off as the RSVP date has passed." at bounding box center [1054, 343] width 809 height 18
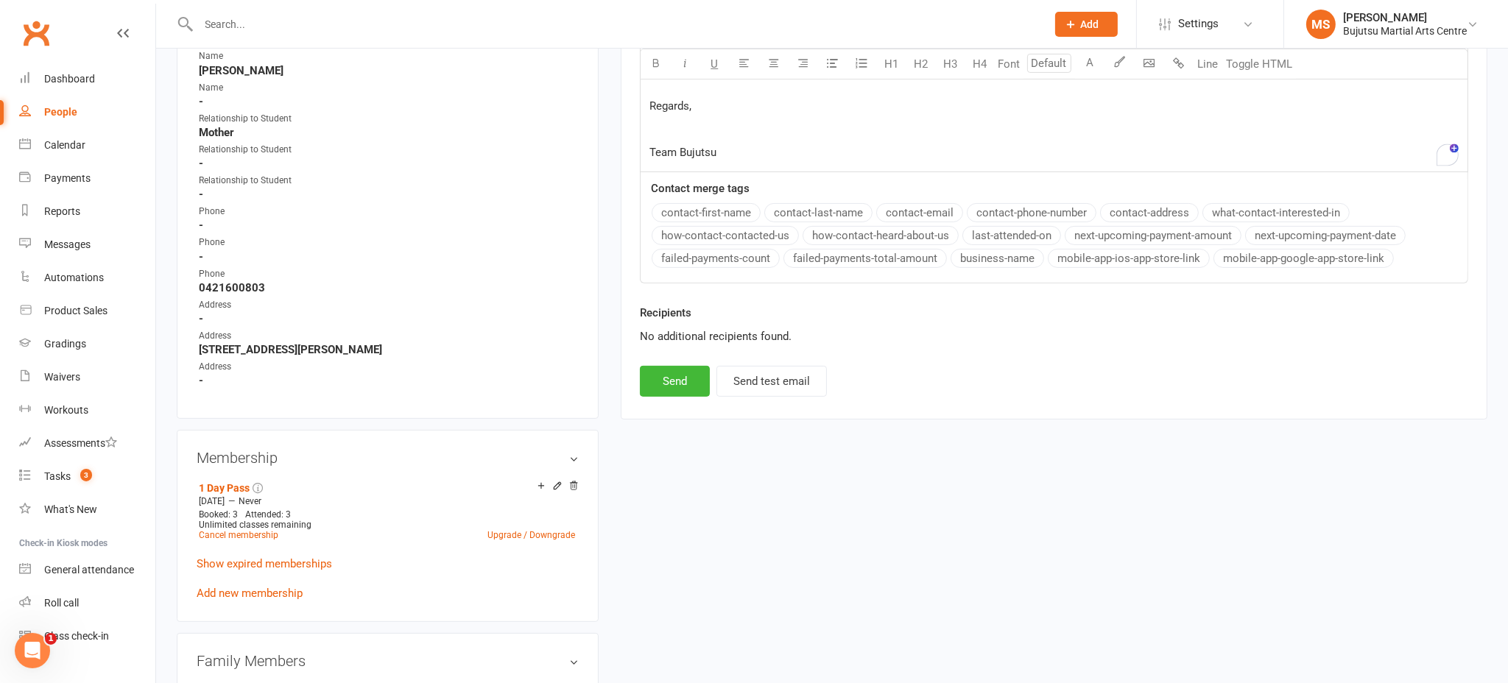
scroll to position [735, 0]
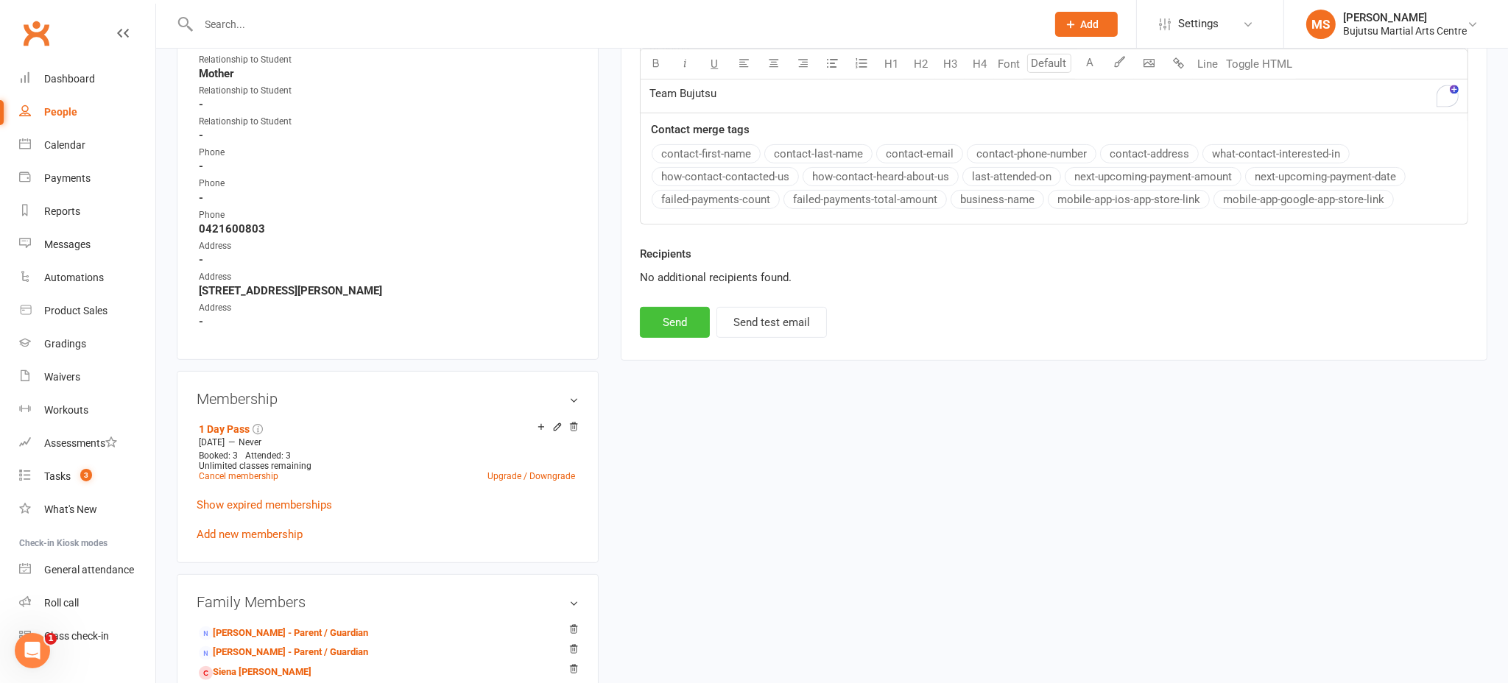
click at [655, 318] on button "Send" at bounding box center [675, 322] width 70 height 31
